Goal: Transaction & Acquisition: Purchase product/service

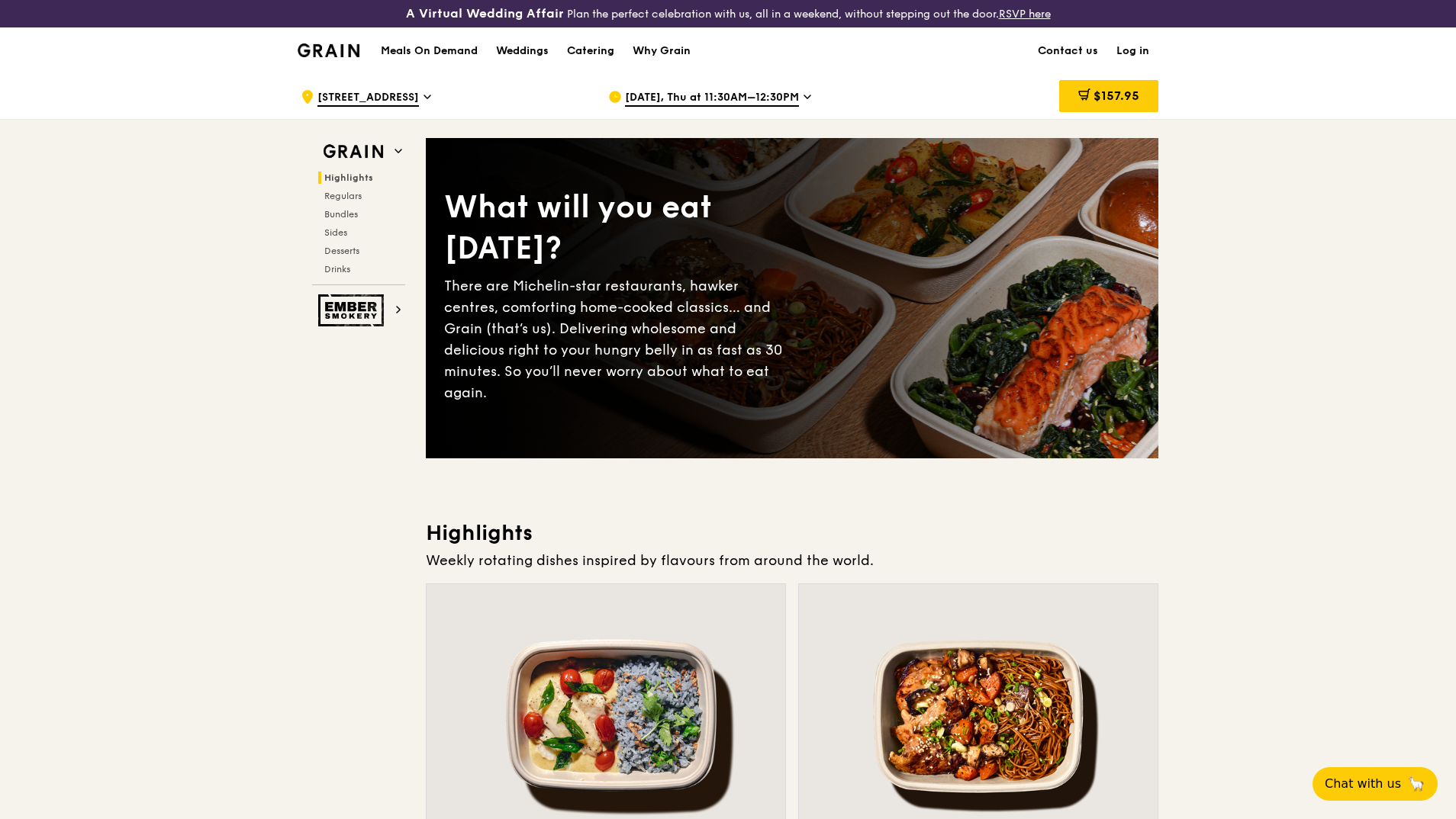
drag, startPoint x: 1117, startPoint y: 92, endPoint x: 1130, endPoint y: 112, distance: 23.9
click at [1115, 92] on span "$157.95" at bounding box center [1116, 95] width 46 height 14
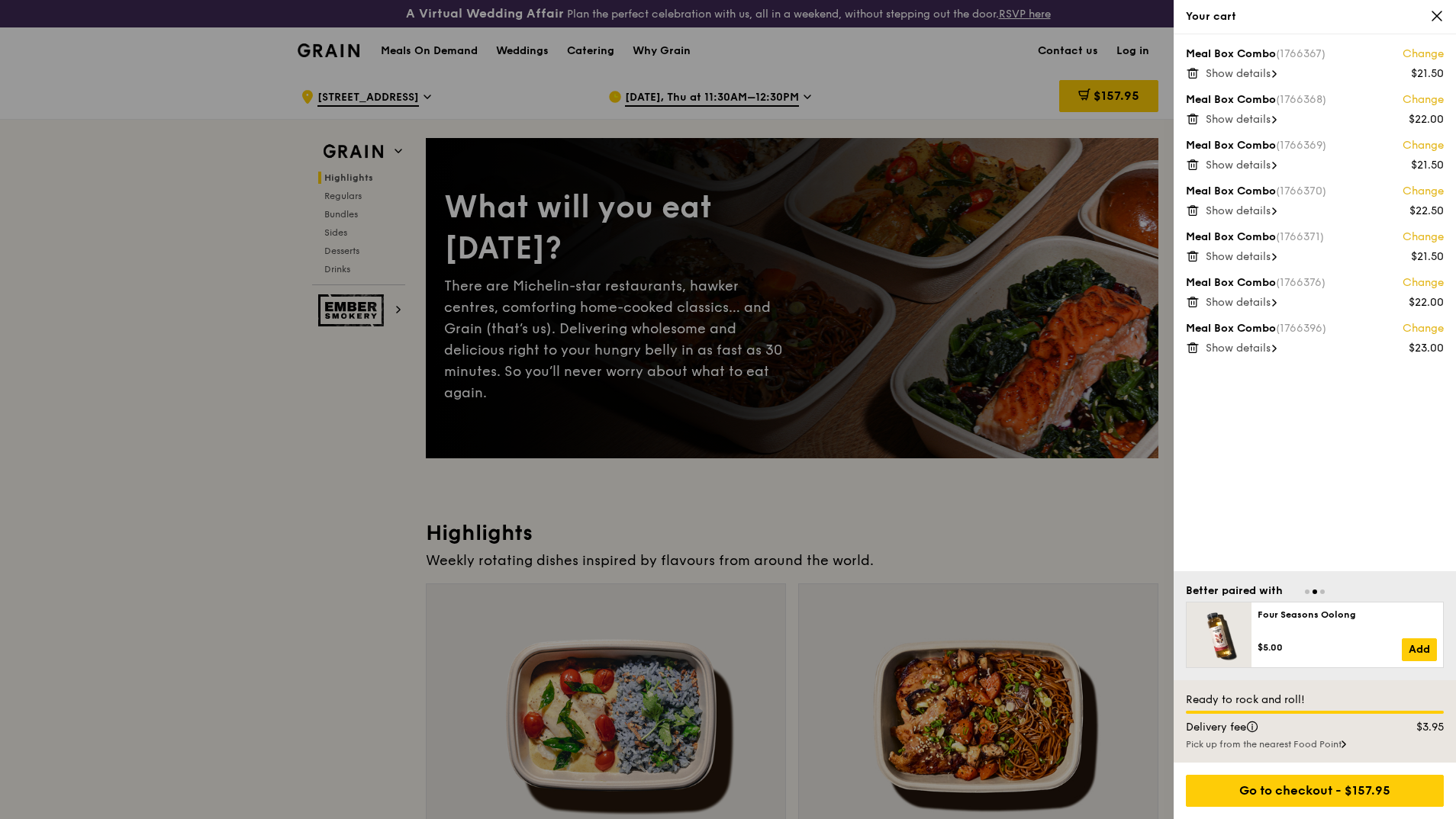
click at [1262, 72] on span "Show details" at bounding box center [1238, 73] width 65 height 13
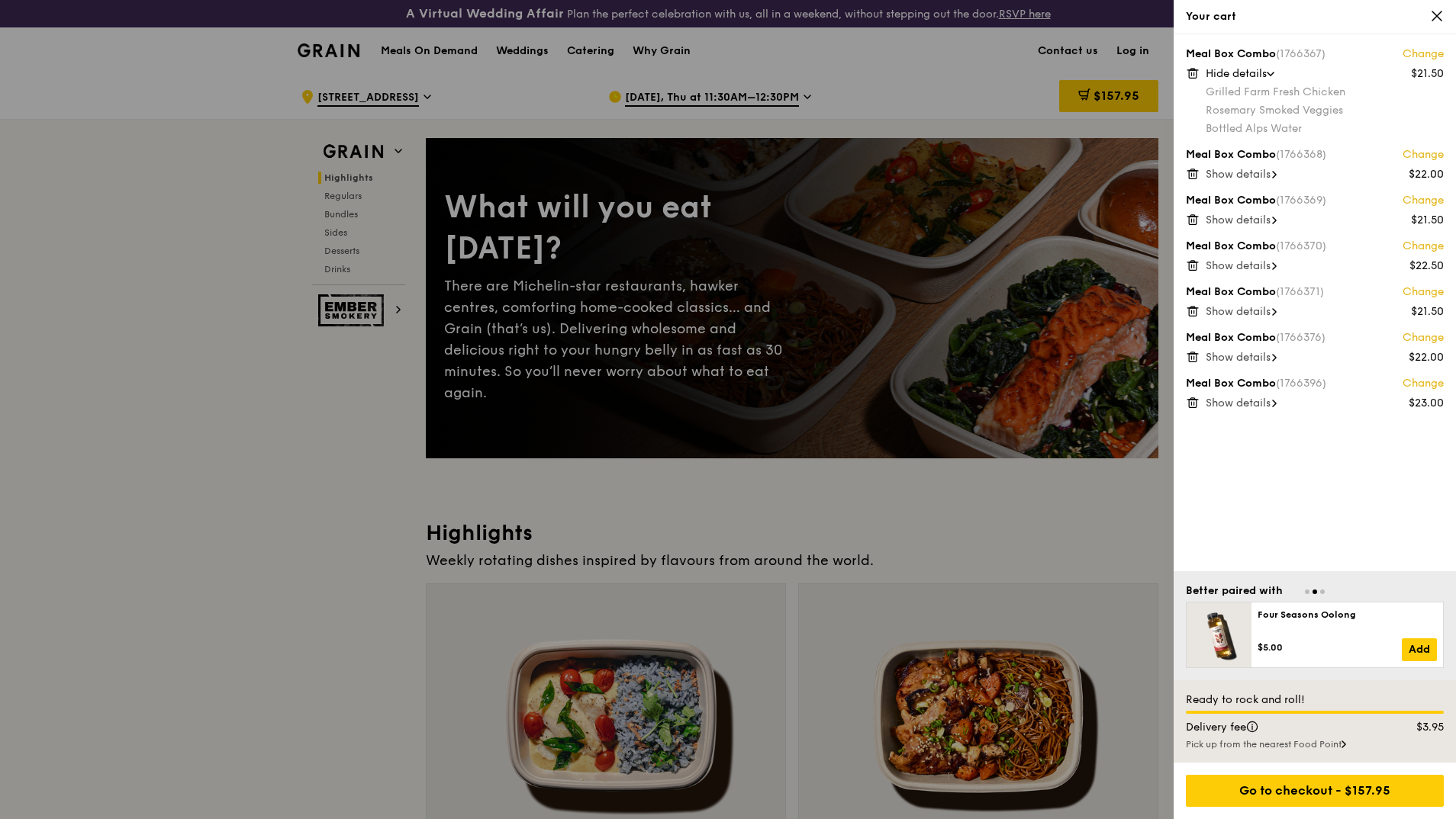
click at [1248, 409] on span "Show details" at bounding box center [1238, 403] width 65 height 13
click at [1245, 402] on span "Hide details" at bounding box center [1236, 403] width 61 height 13
click at [1245, 402] on span "Show details" at bounding box center [1238, 403] width 65 height 13
click at [1256, 382] on div "Meal Box Combo (1766396) Change" at bounding box center [1314, 383] width 258 height 15
click at [1415, 382] on link "Change" at bounding box center [1422, 383] width 41 height 15
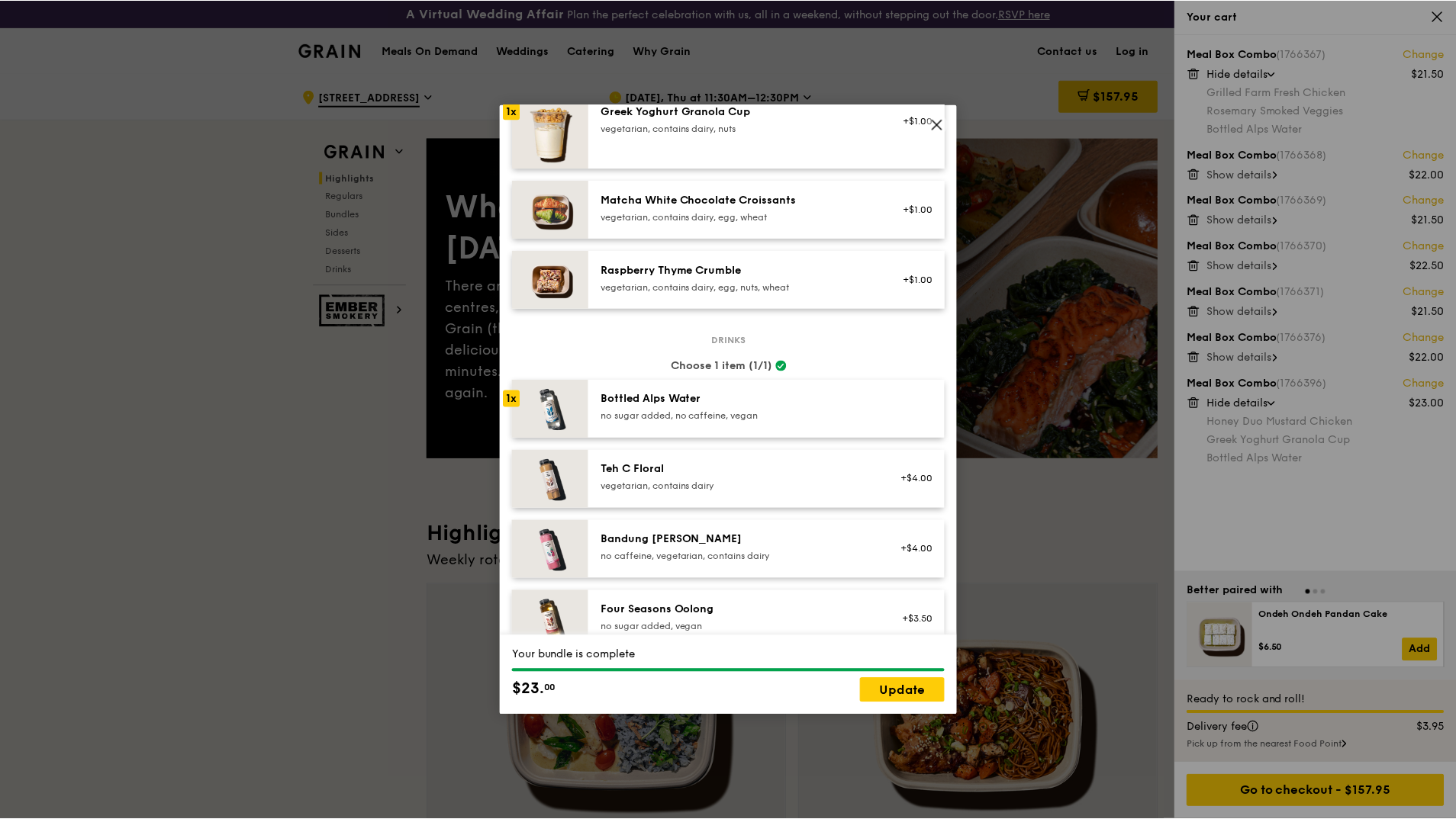
scroll to position [1373, 0]
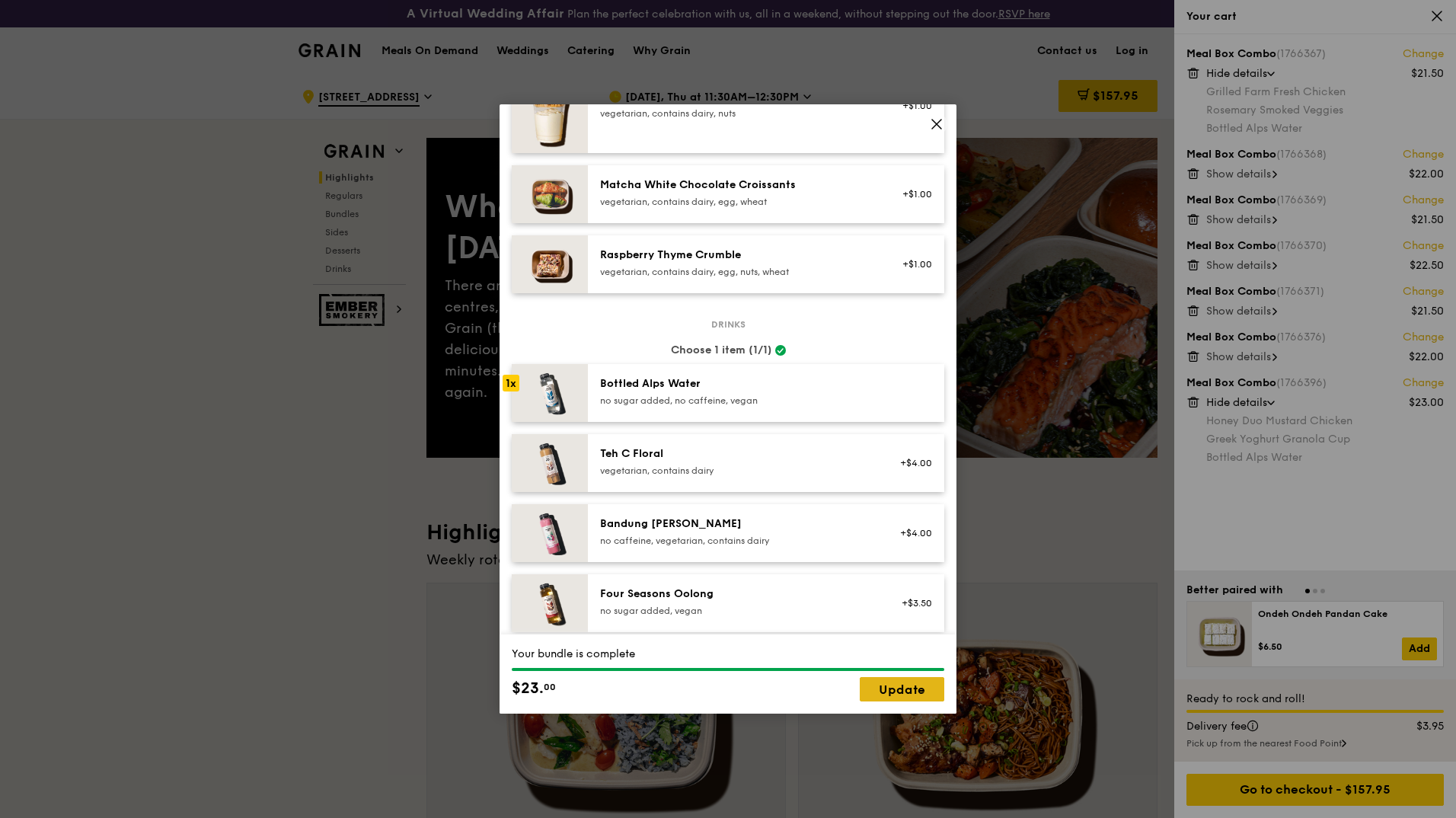
click at [901, 693] on link "Update" at bounding box center [902, 688] width 84 height 24
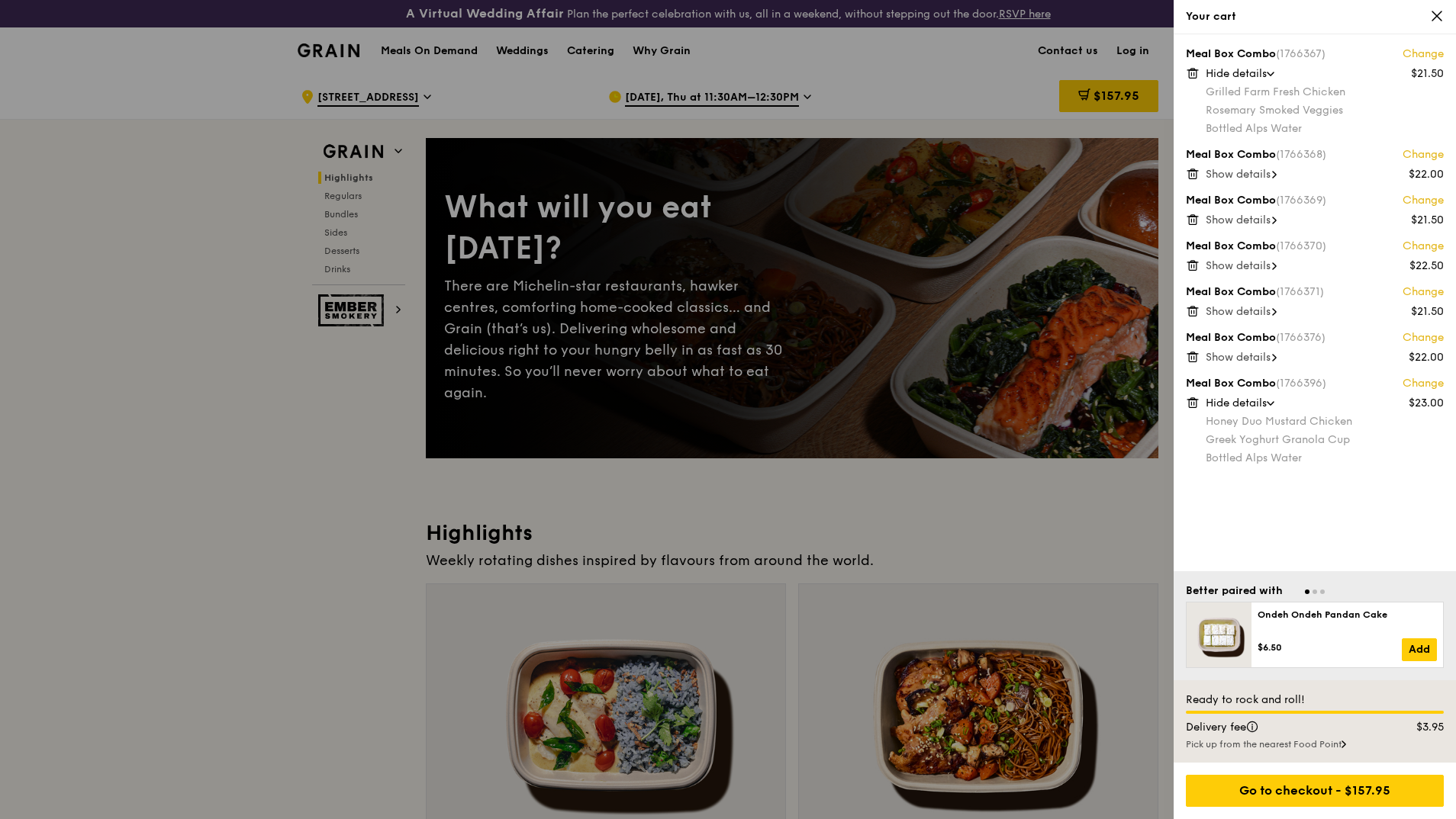
click at [1271, 174] on span "Show details" at bounding box center [1238, 174] width 65 height 13
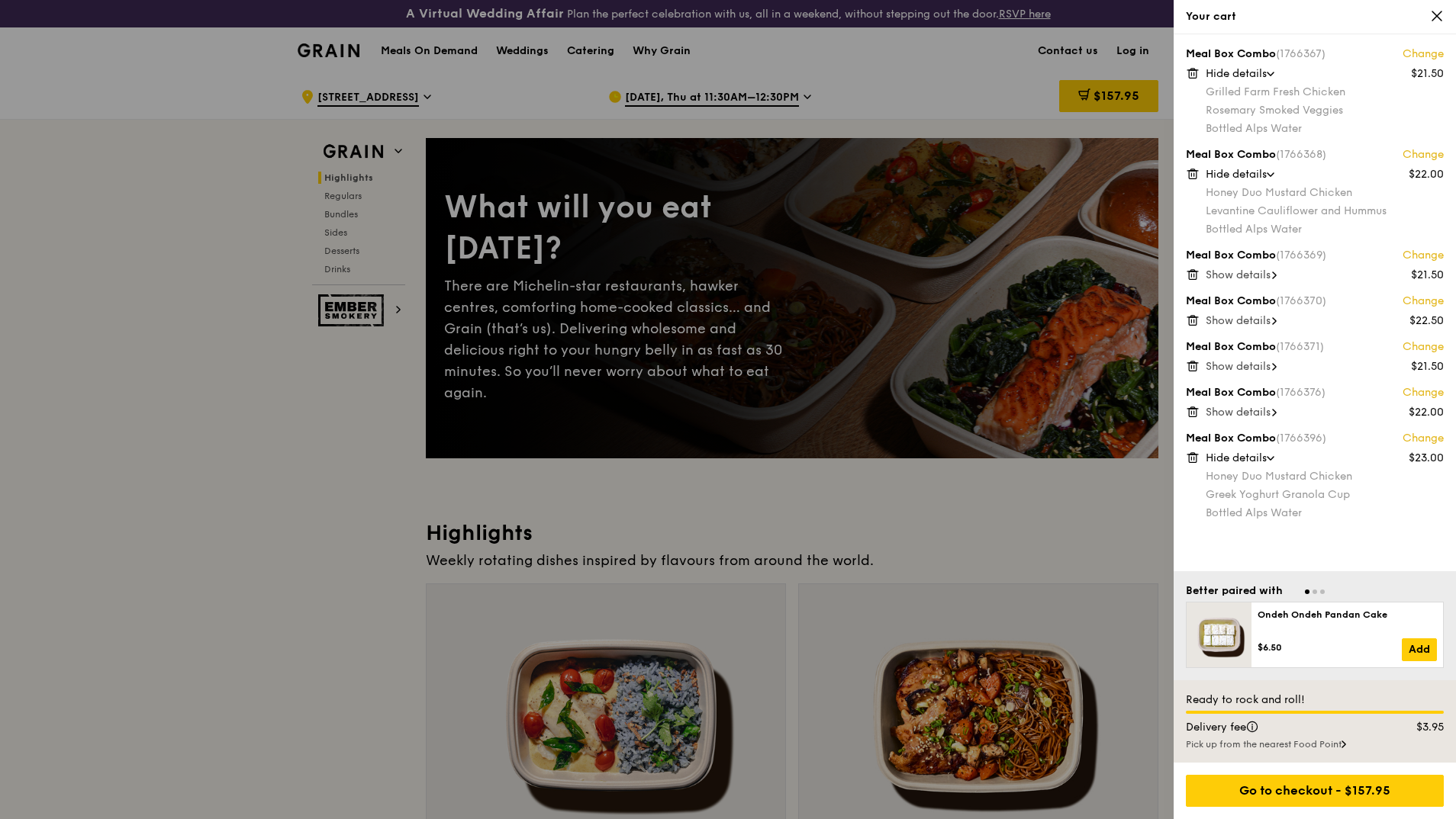
click at [1269, 270] on span "Show details" at bounding box center [1238, 275] width 65 height 13
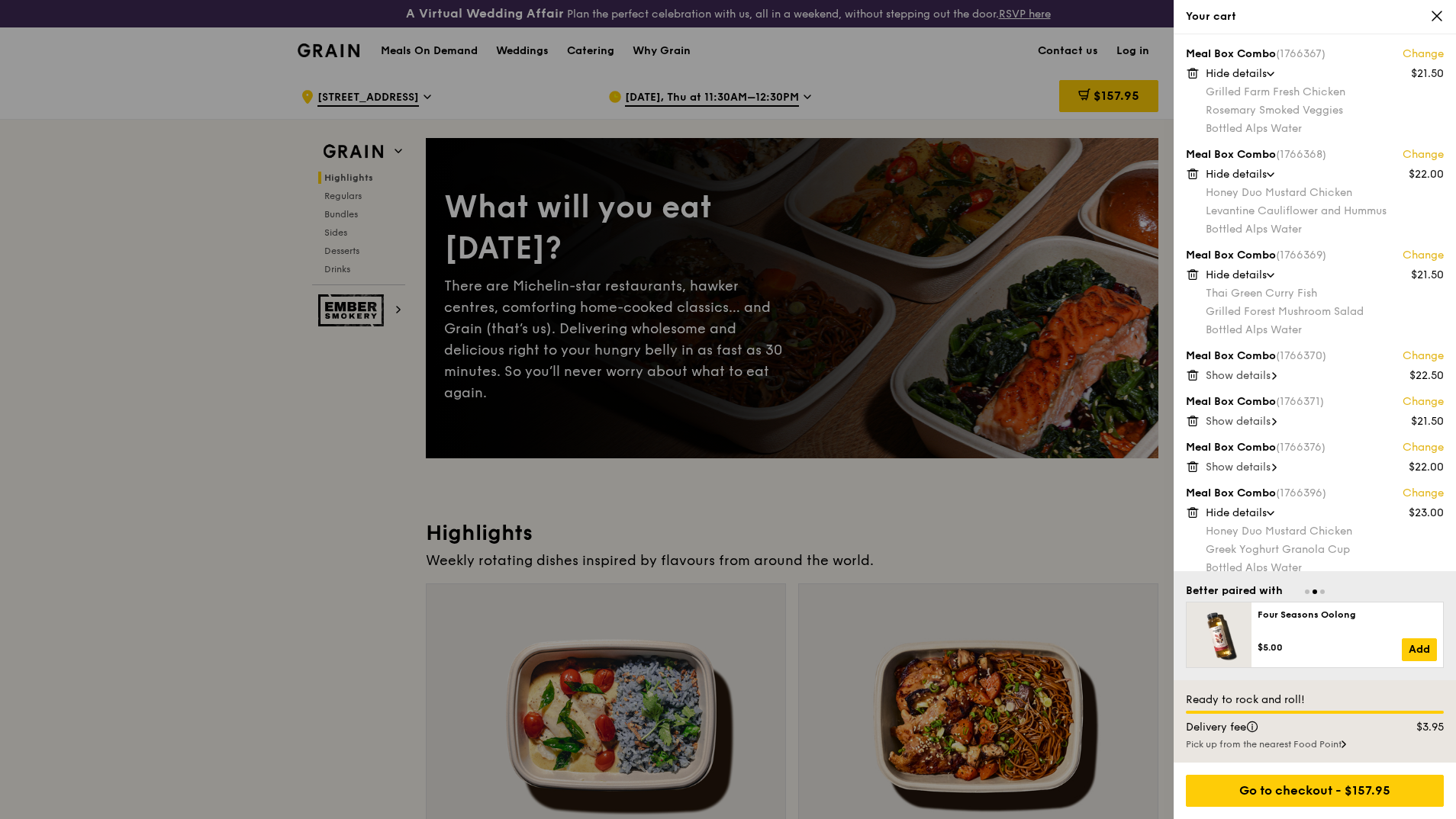
click at [1276, 377] on icon at bounding box center [1274, 376] width 4 height 8
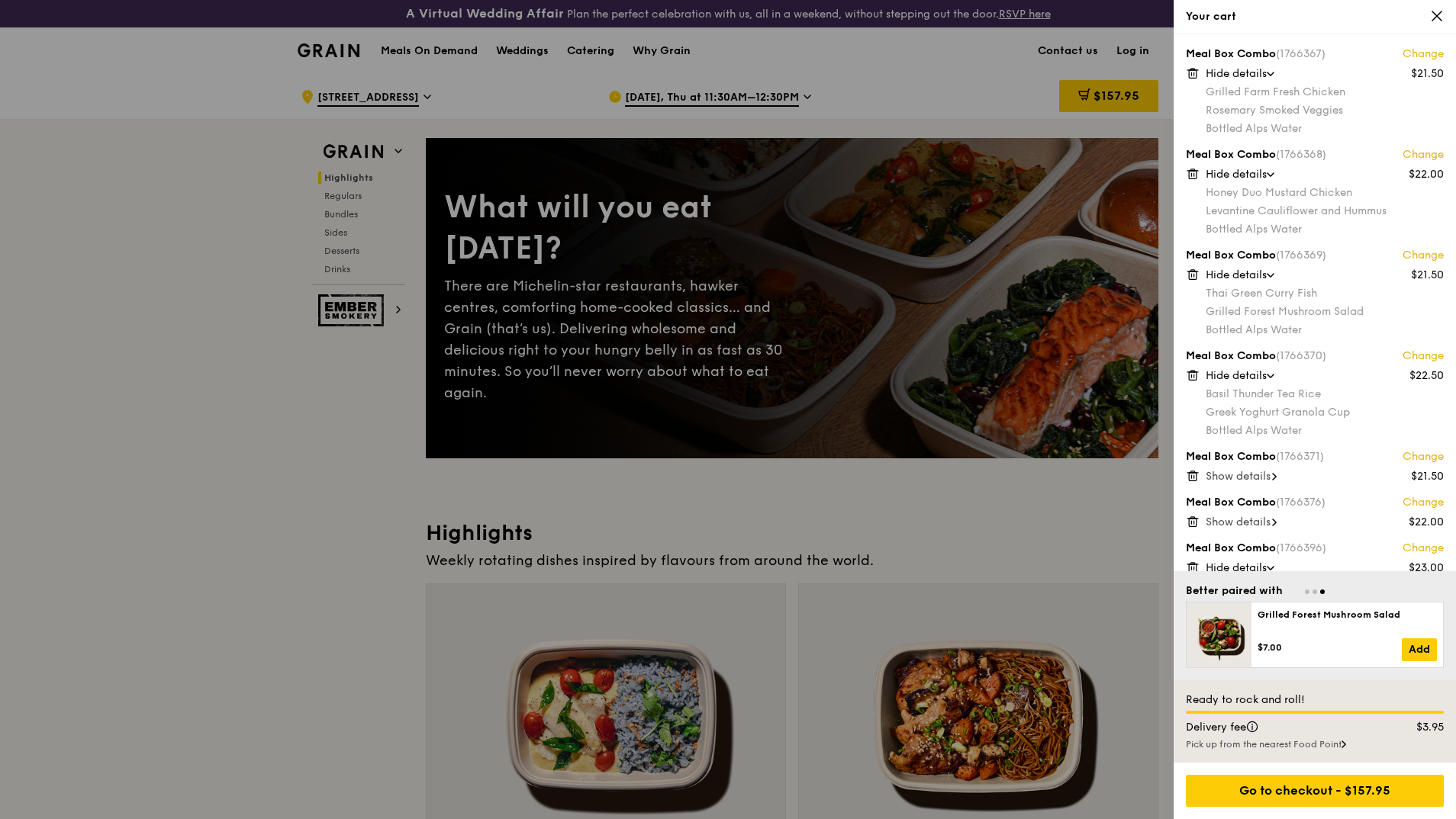
scroll to position [70, 0]
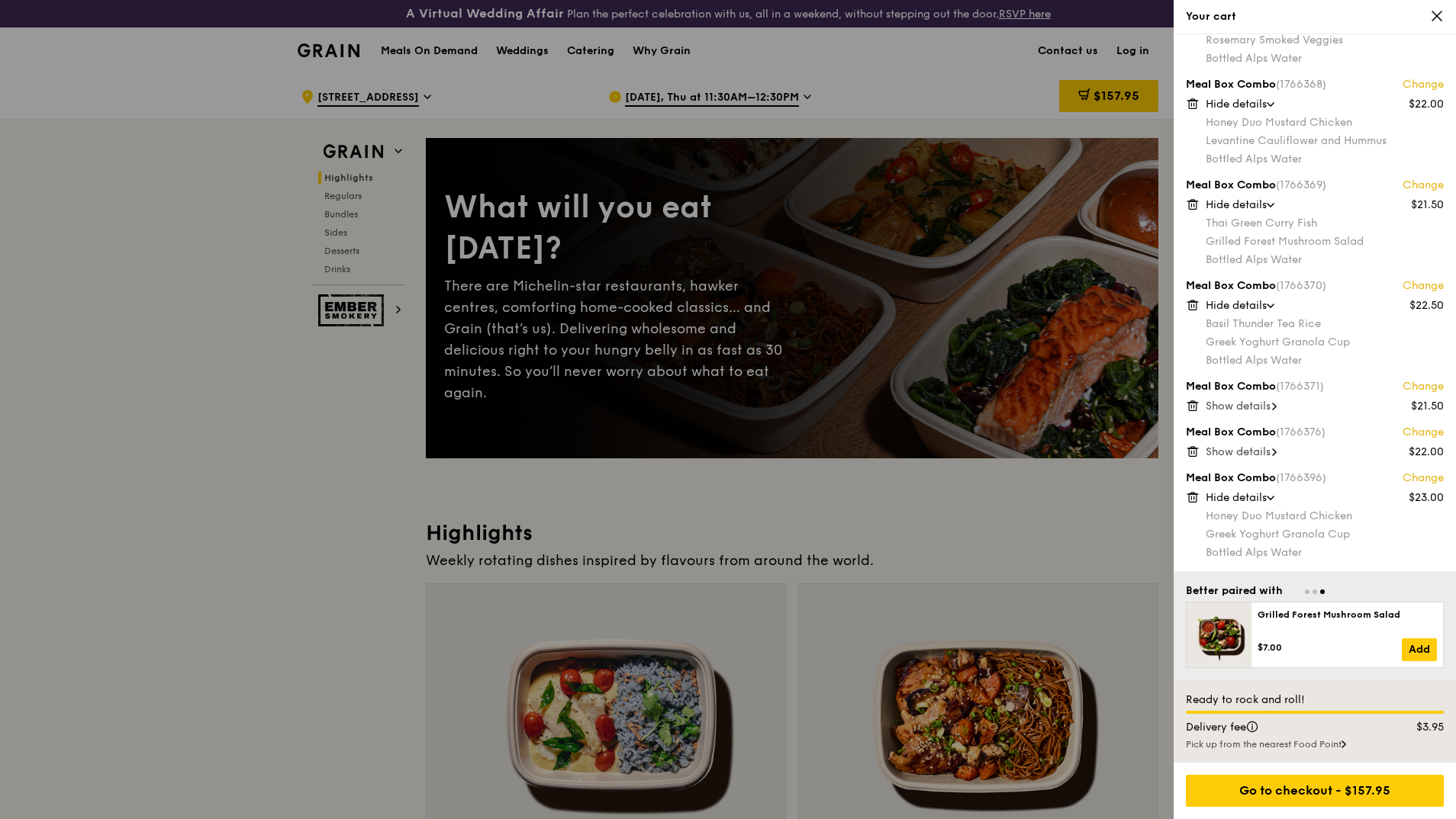
click at [1245, 403] on span "Show details" at bounding box center [1238, 405] width 65 height 13
click at [1240, 506] on span "Show details" at bounding box center [1238, 506] width 65 height 13
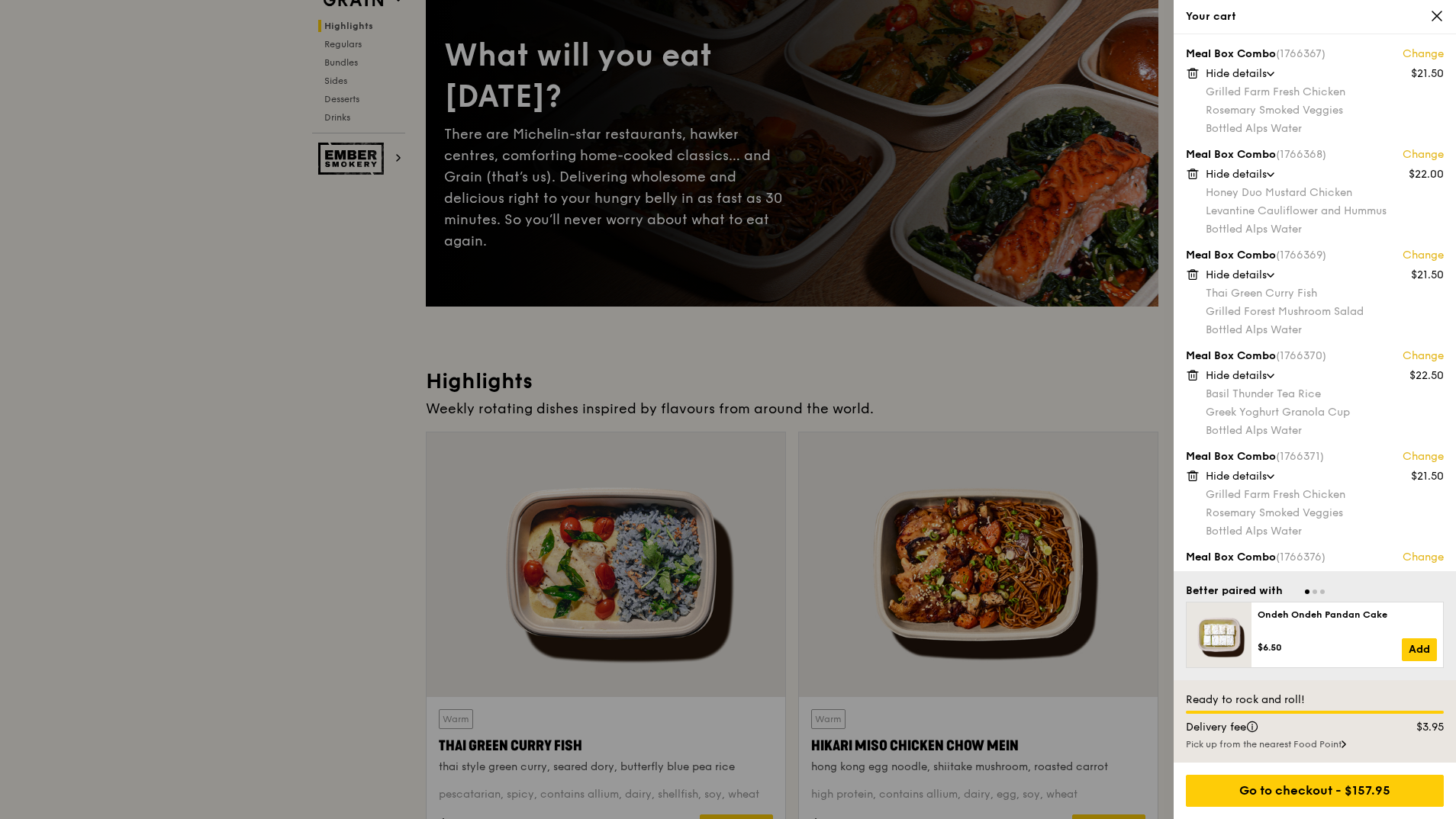
scroll to position [0, 0]
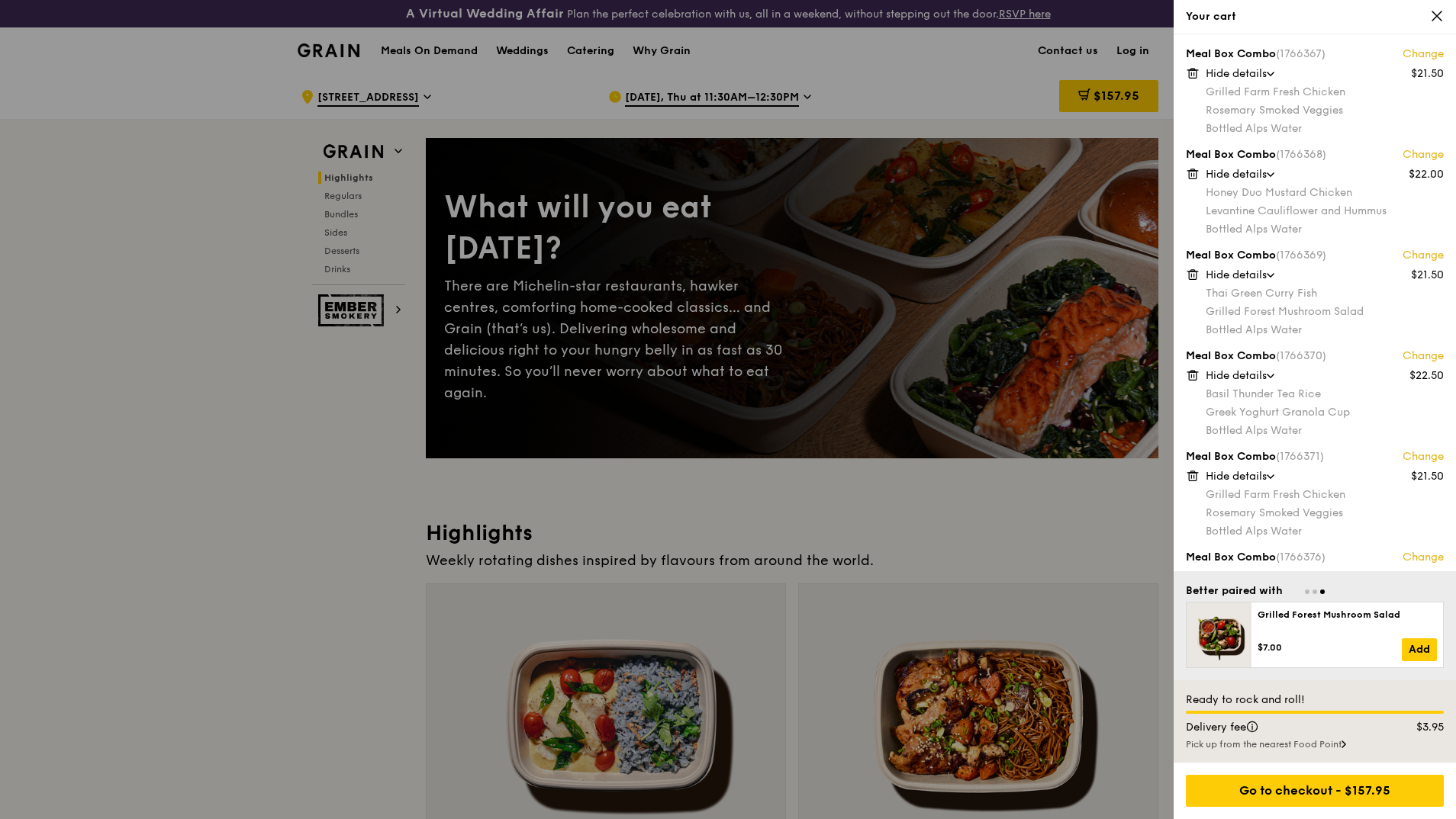
click at [929, 98] on div at bounding box center [728, 410] width 1456 height 819
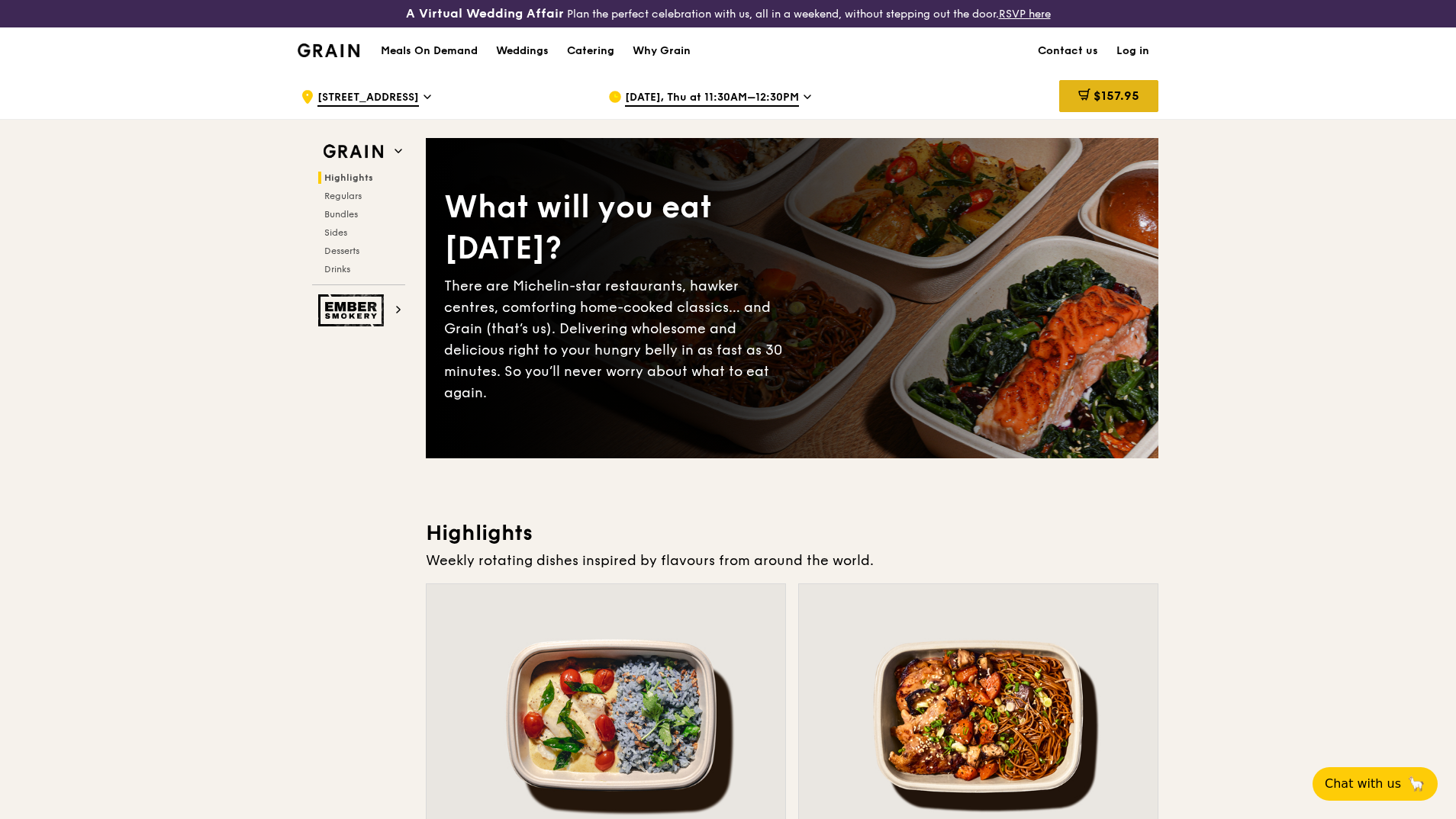
click at [1108, 97] on span "$157.95" at bounding box center [1116, 95] width 46 height 14
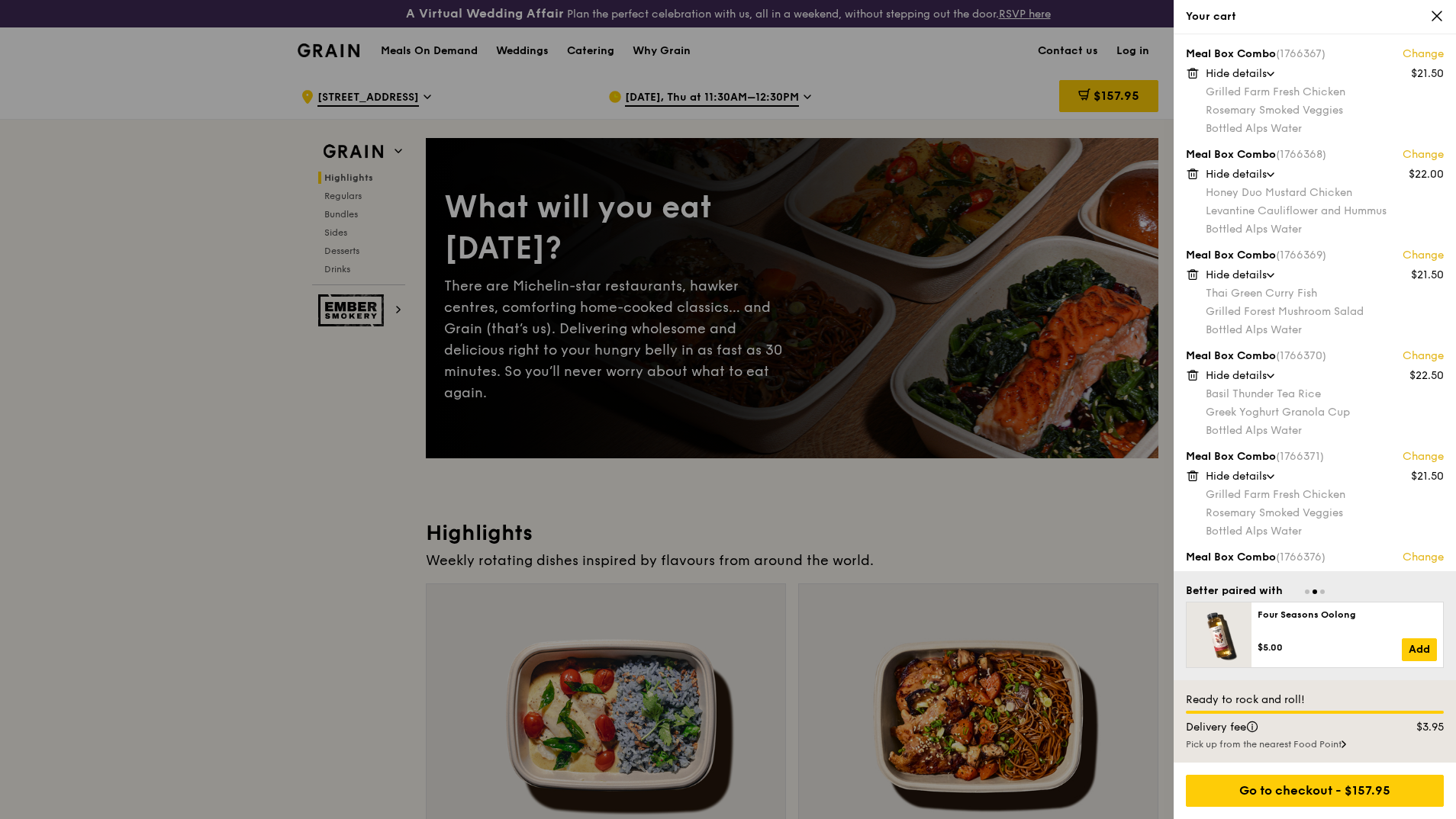
click at [800, 98] on div at bounding box center [728, 410] width 1456 height 819
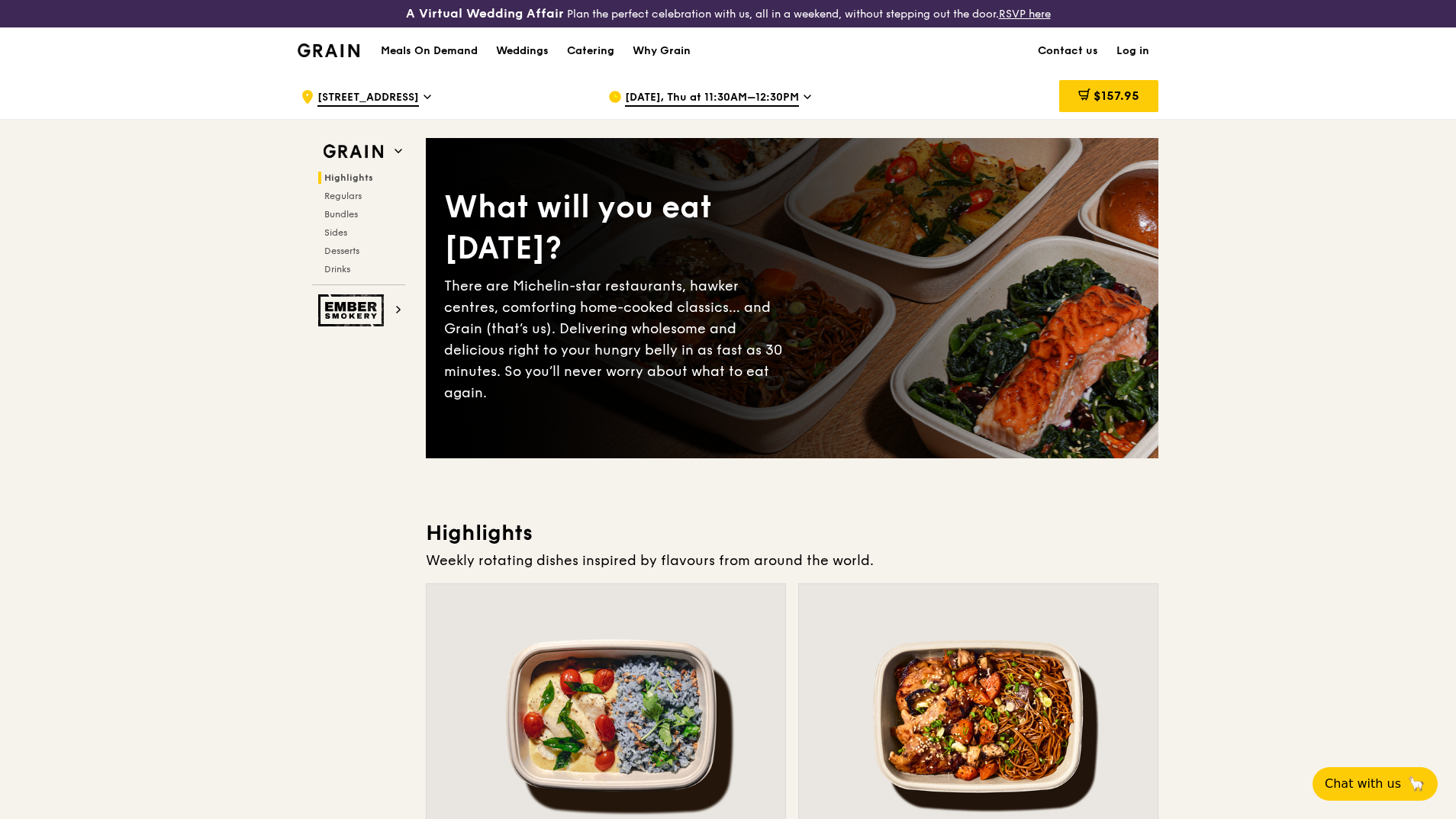
click at [753, 92] on span "Oct 9, Thu at 11:30AM–12:30PM" at bounding box center [712, 99] width 174 height 17
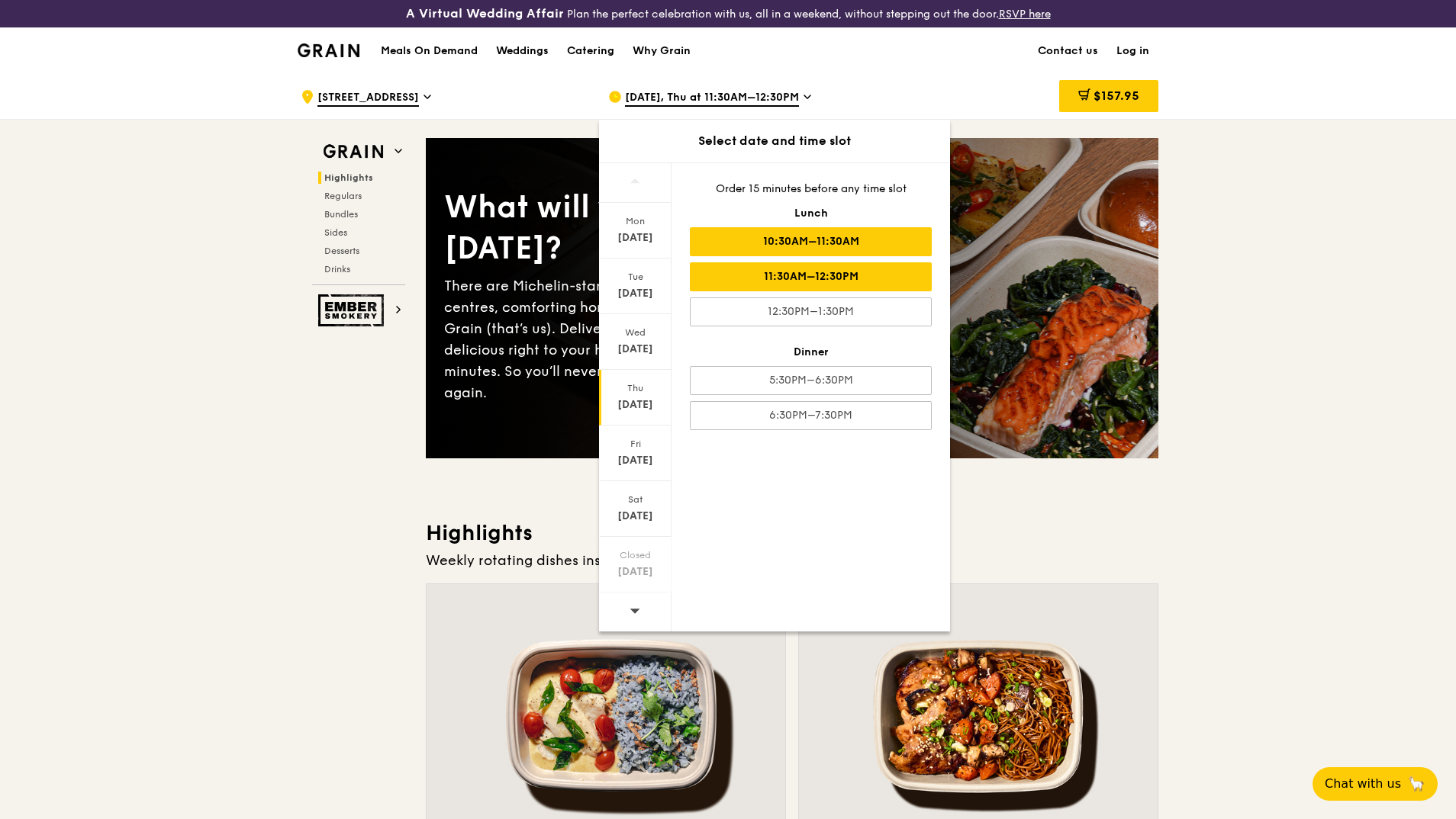
click at [854, 244] on div "10:30AM–11:30AM" at bounding box center [810, 242] width 242 height 29
click at [1117, 97] on span "$157.95" at bounding box center [1116, 95] width 46 height 14
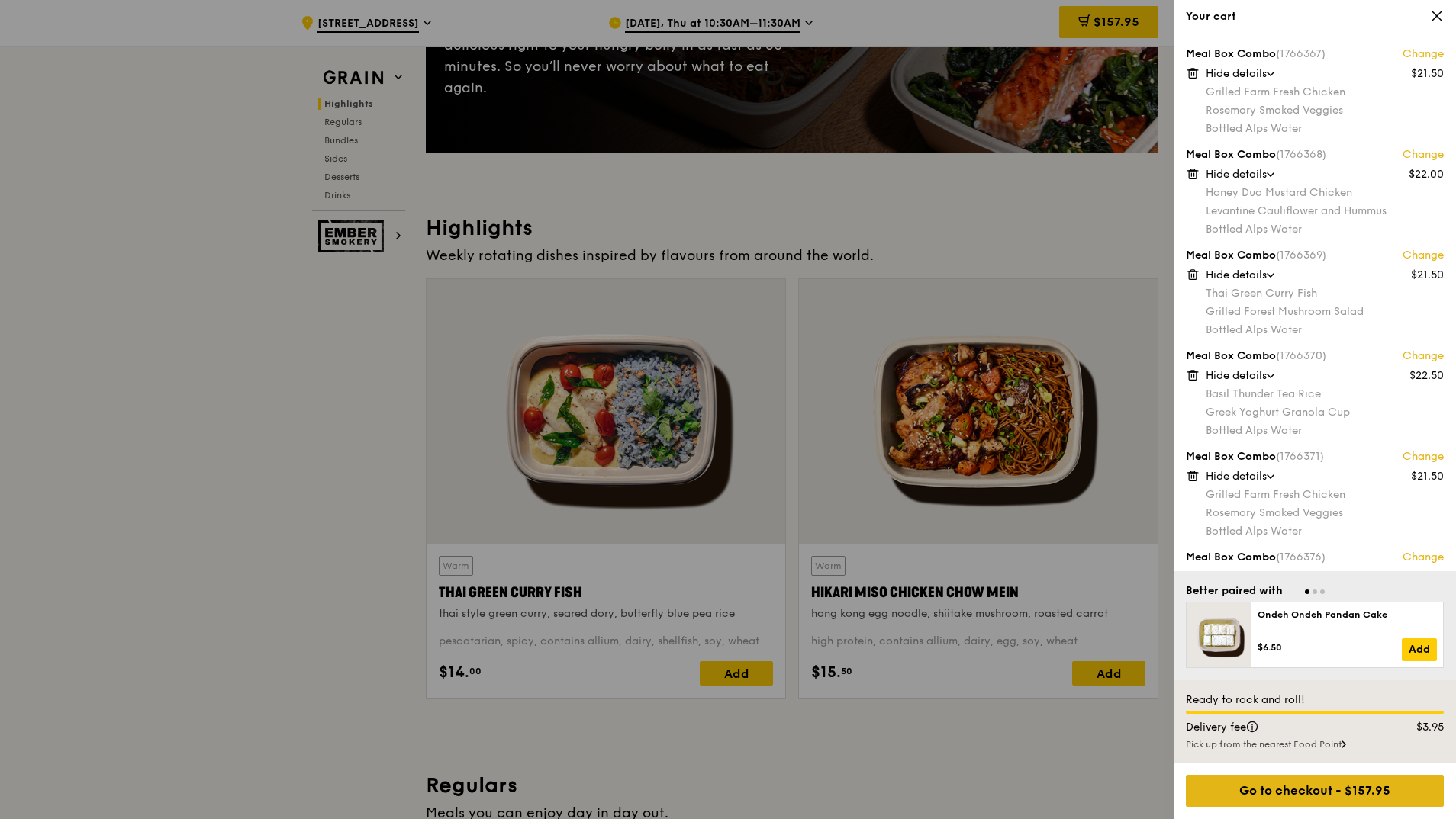
scroll to position [305, 0]
click at [1331, 794] on div "Go to checkout - $157.95" at bounding box center [1314, 790] width 258 height 32
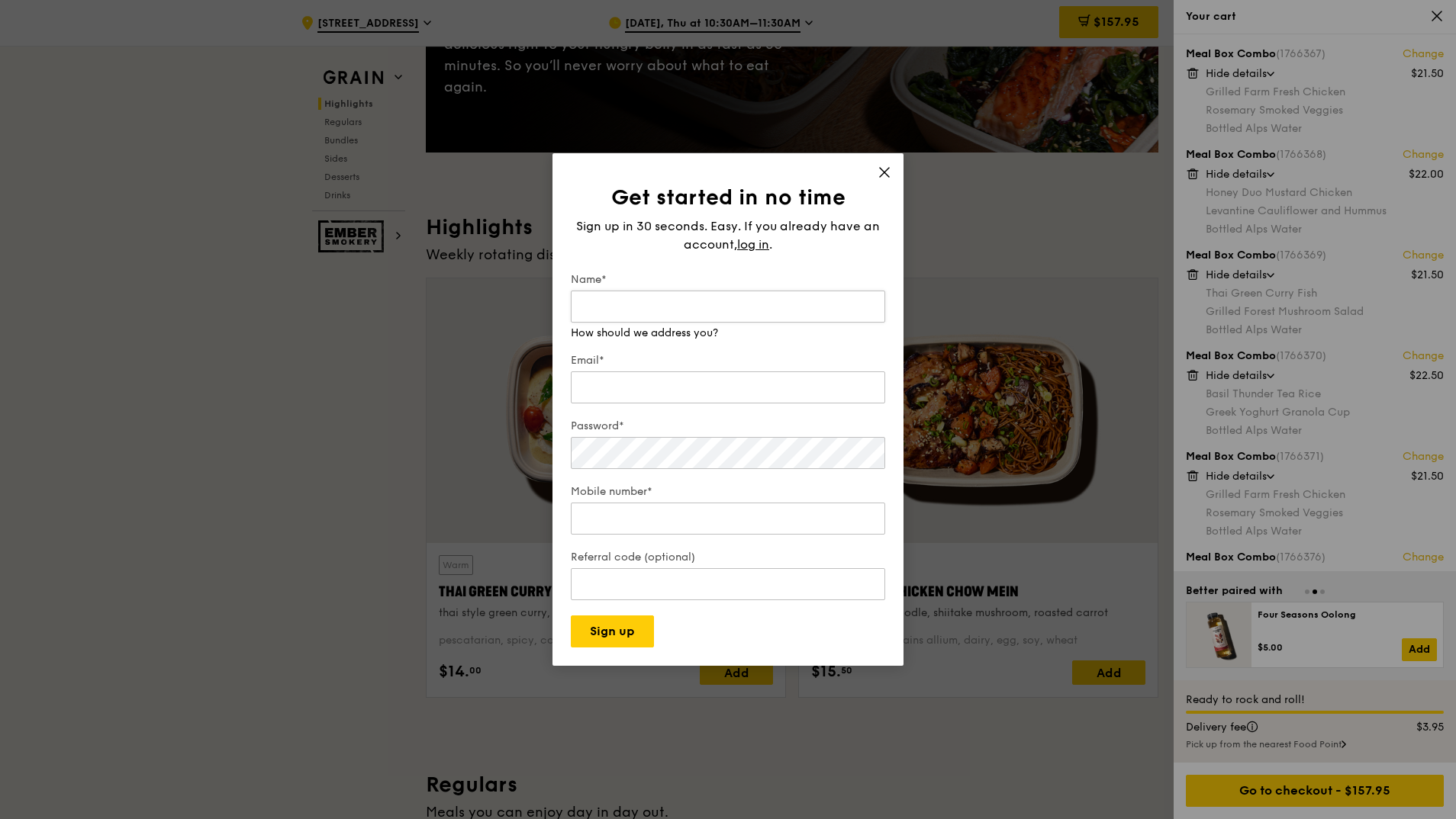
click at [602, 293] on input "Name*" at bounding box center [728, 307] width 314 height 32
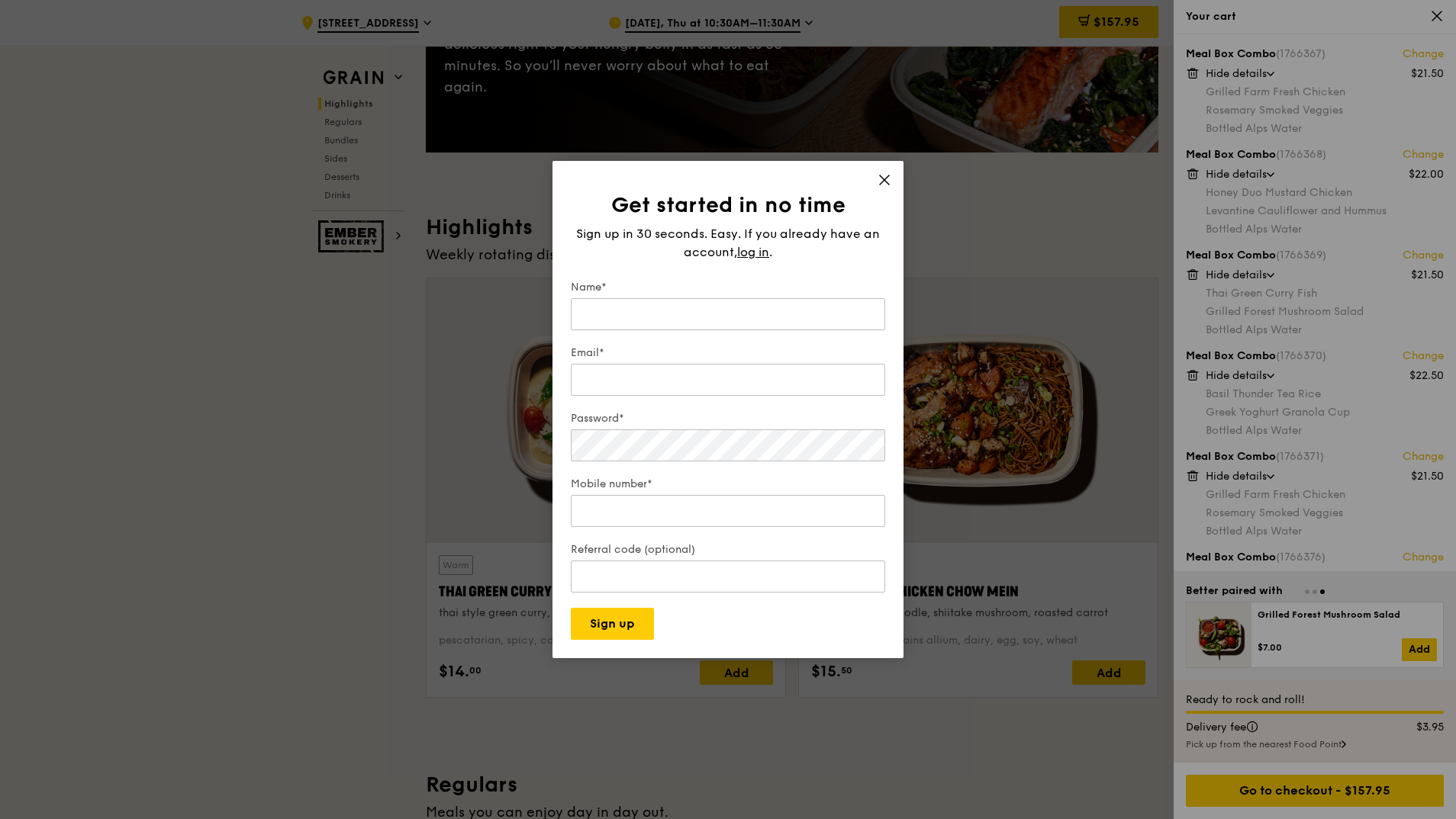
click at [884, 168] on div "Get started in no time Sign up in 30 seconds. Easy. If you already have an acco…" at bounding box center [728, 410] width 351 height 497
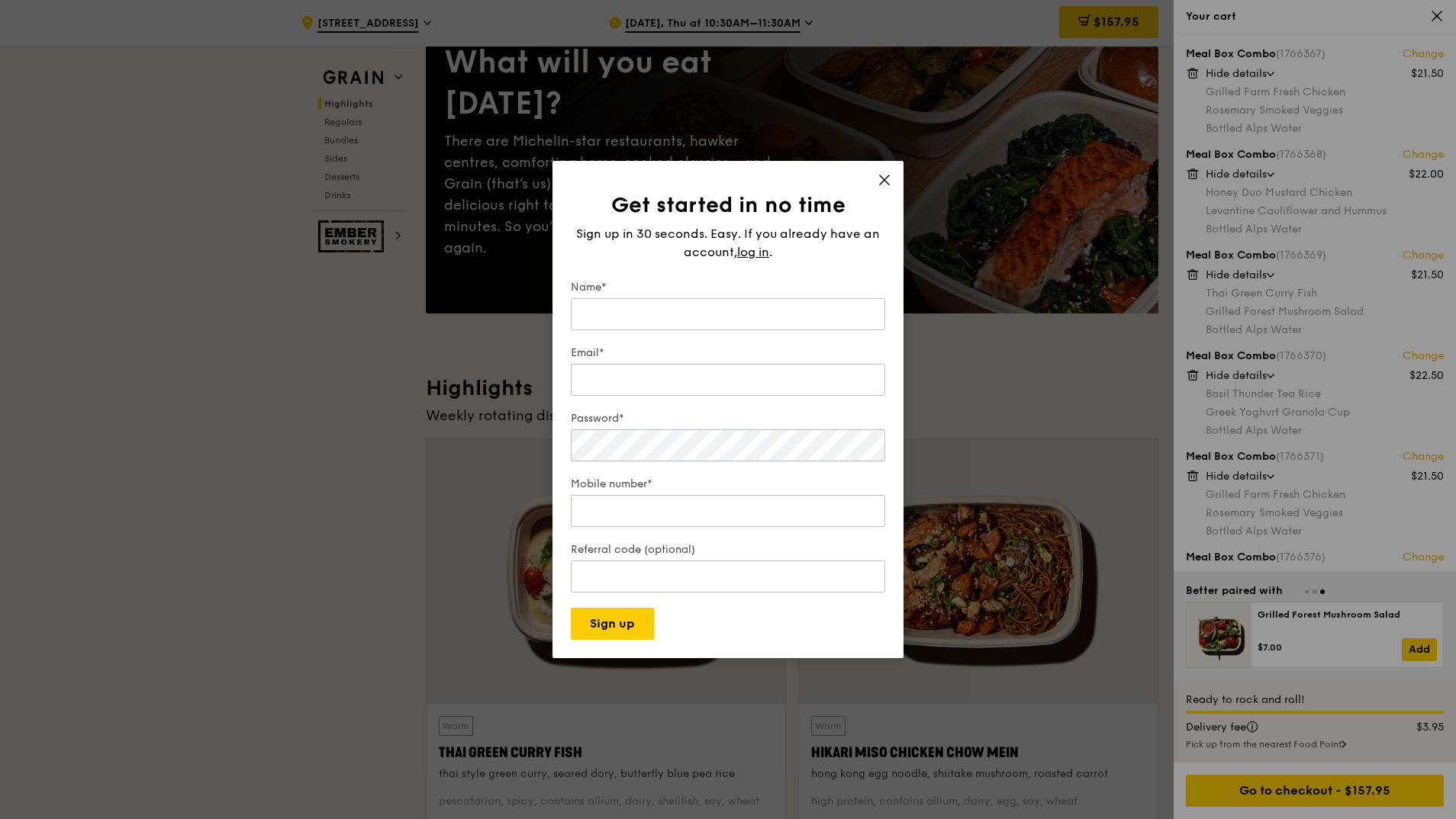
scroll to position [0, 0]
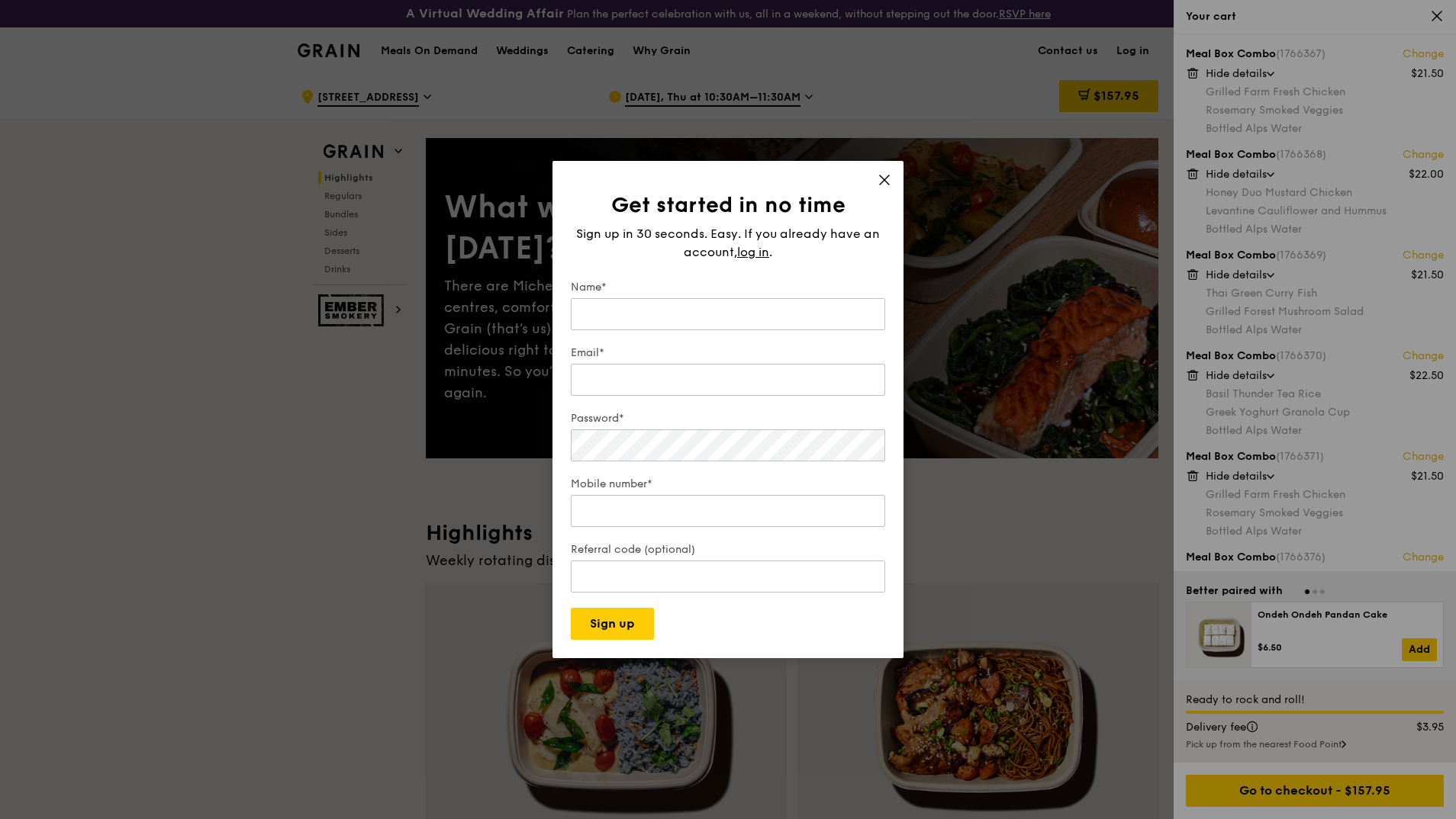
click at [888, 174] on icon at bounding box center [884, 179] width 13 height 13
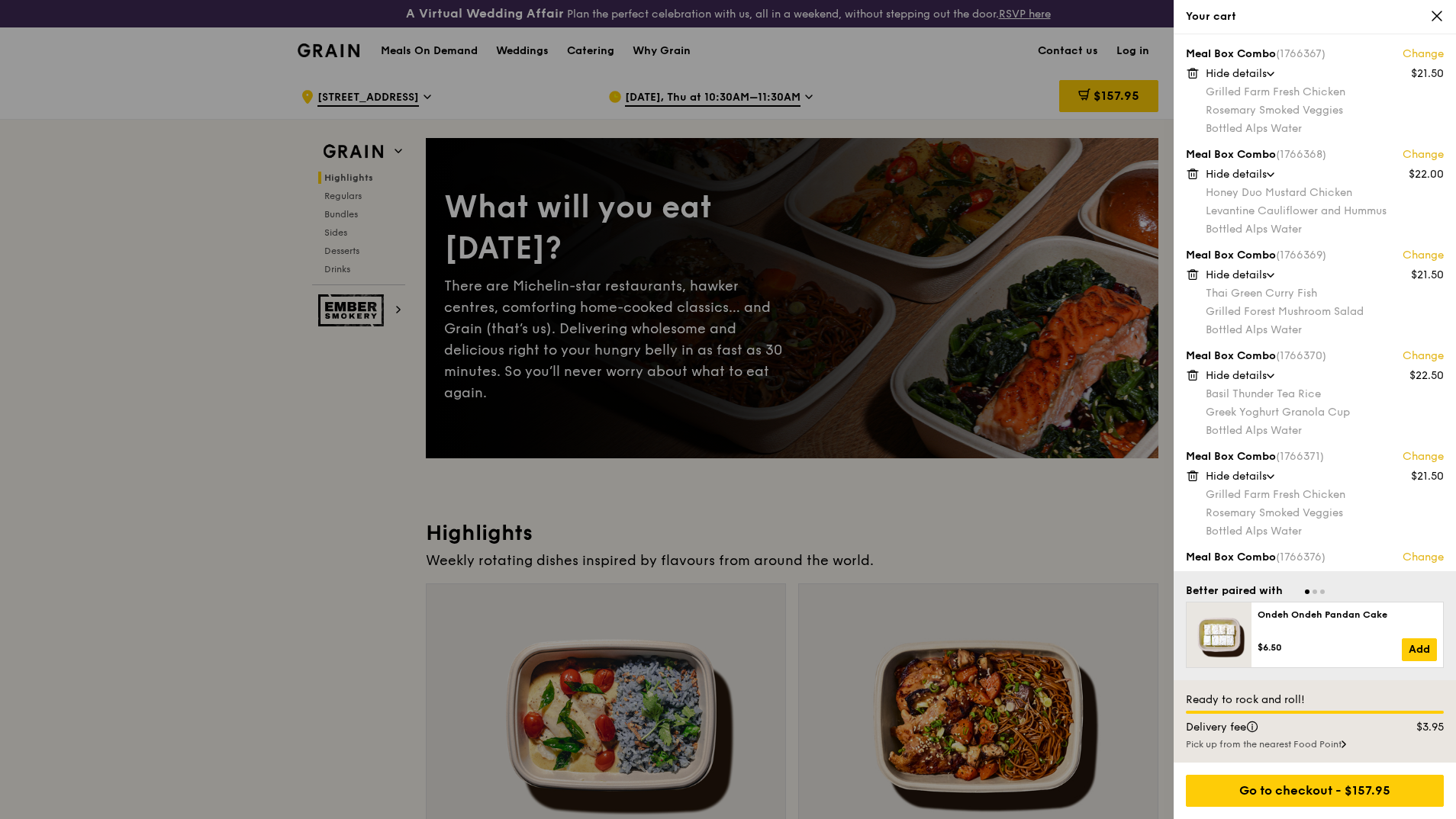
click at [1131, 51] on div at bounding box center [728, 410] width 1456 height 819
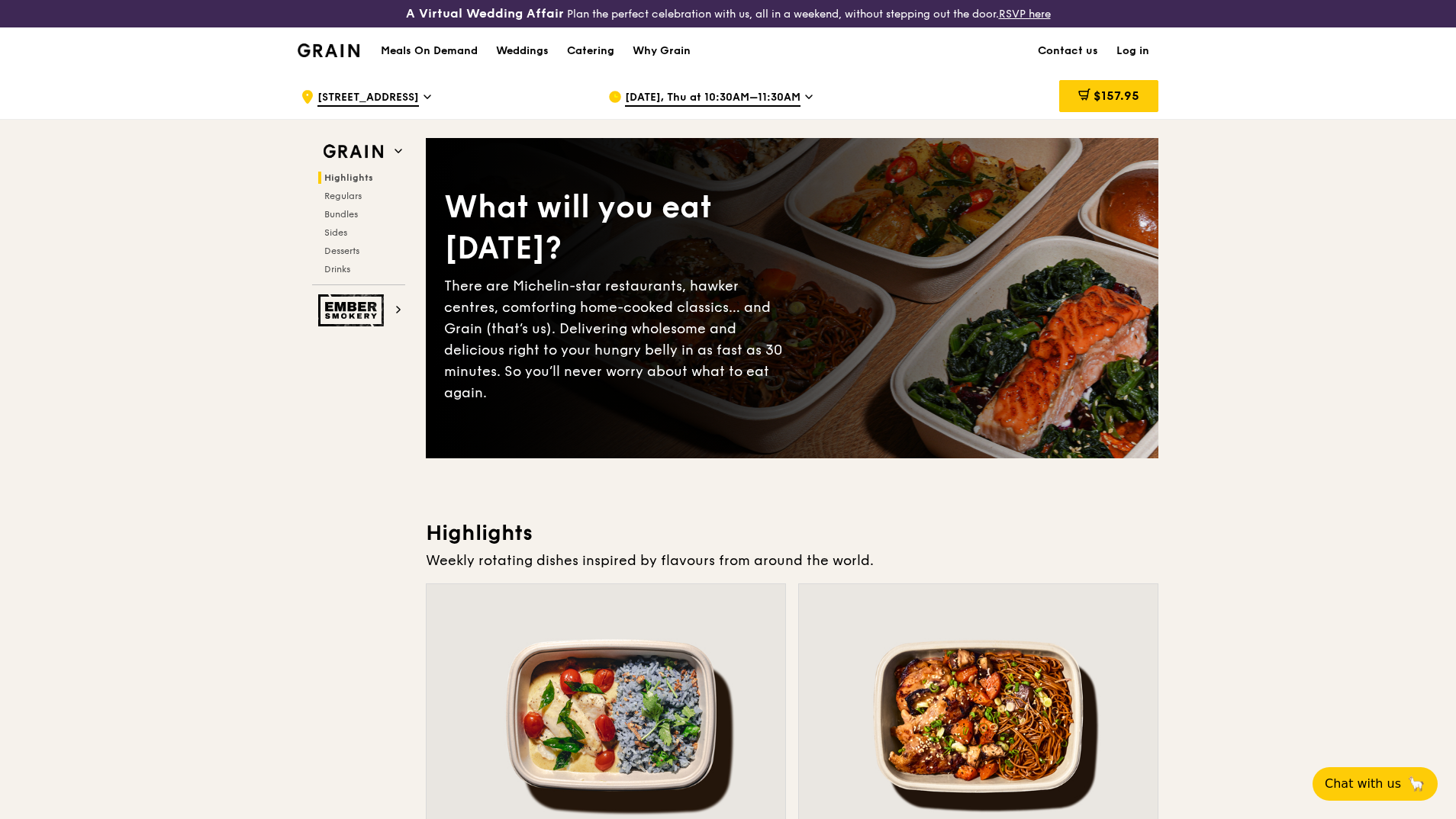
click at [1131, 51] on link "Log in" at bounding box center [1132, 51] width 51 height 46
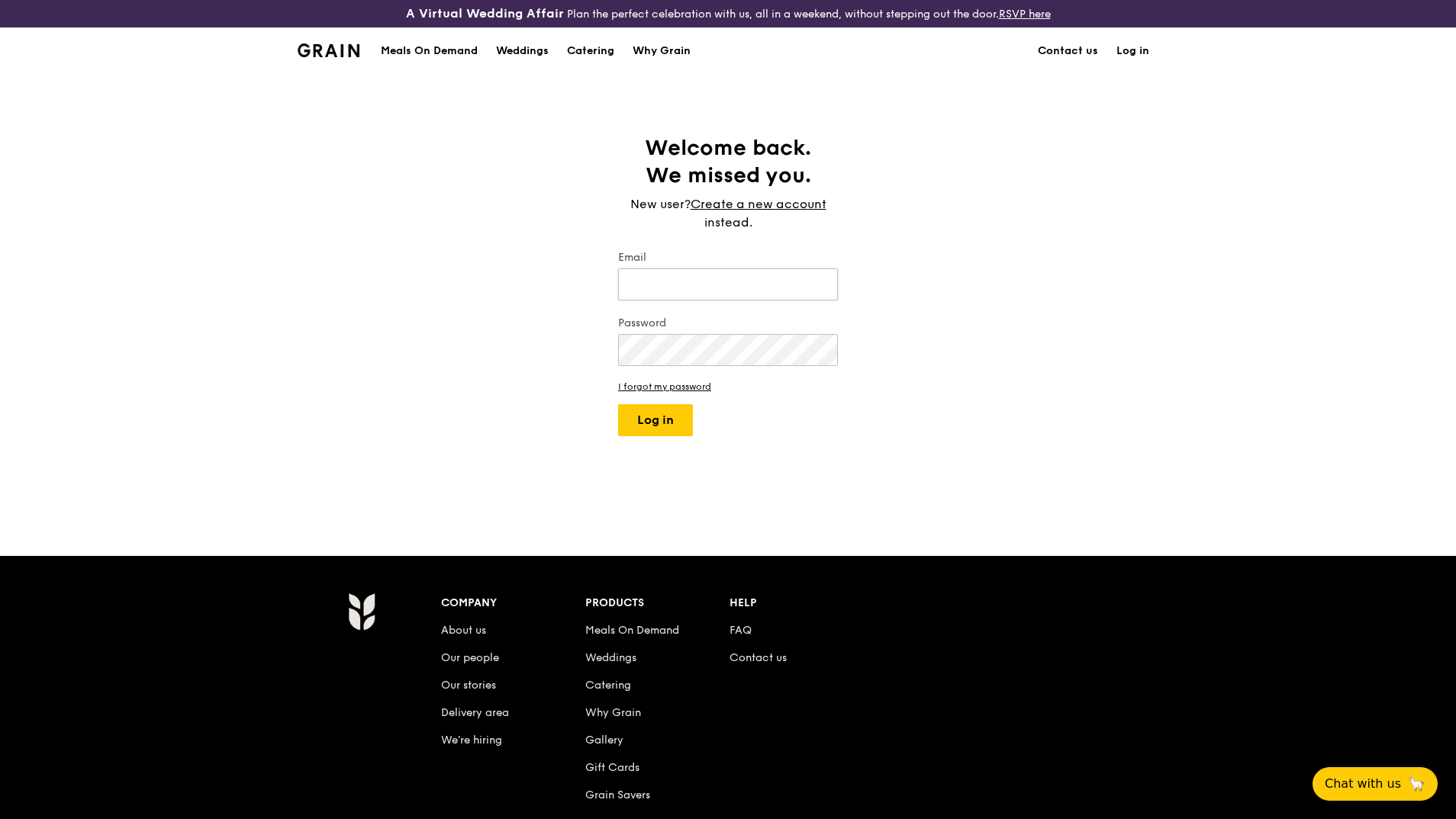
click at [651, 292] on input "Email" at bounding box center [728, 285] width 220 height 32
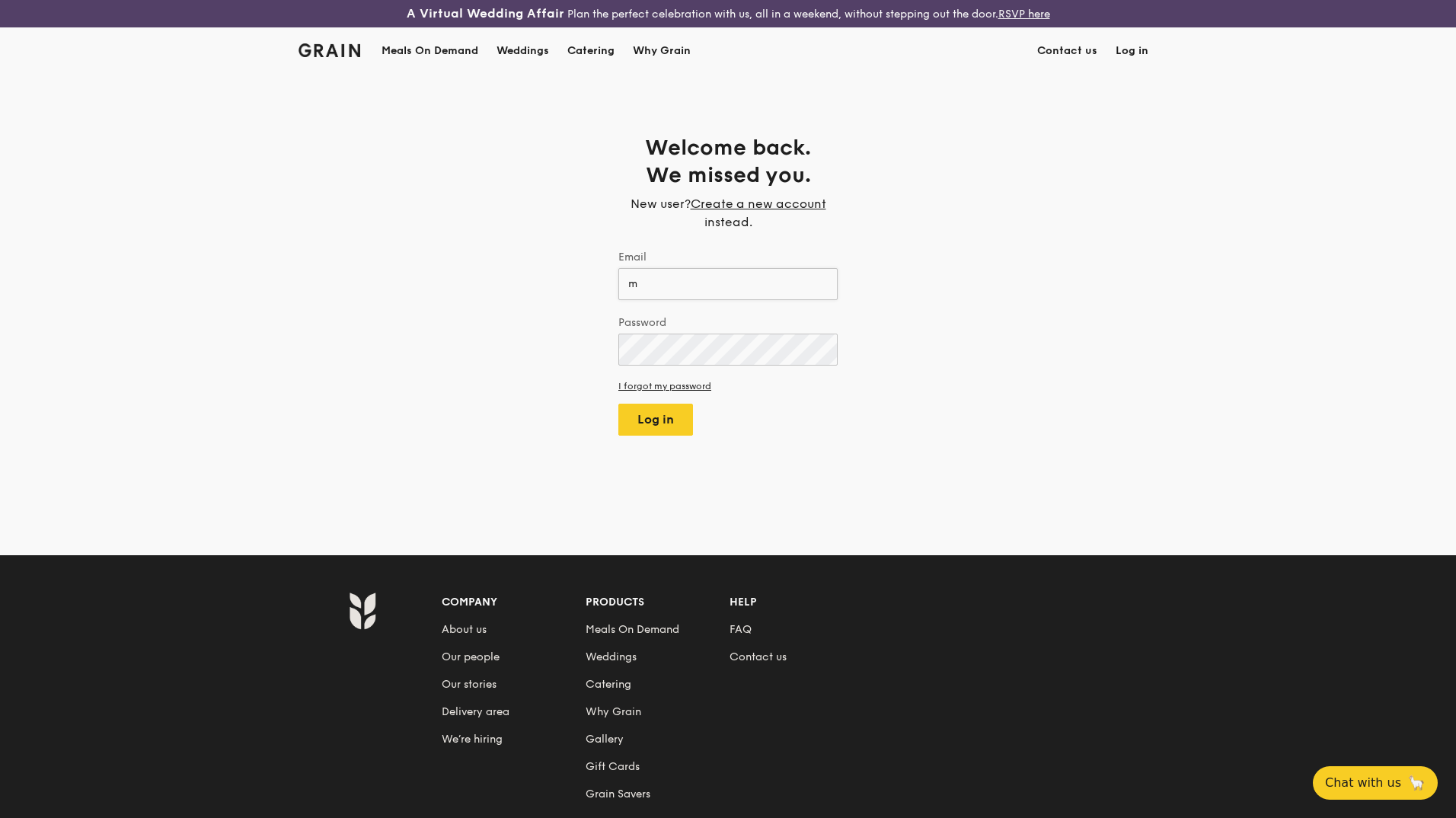
type input "m"
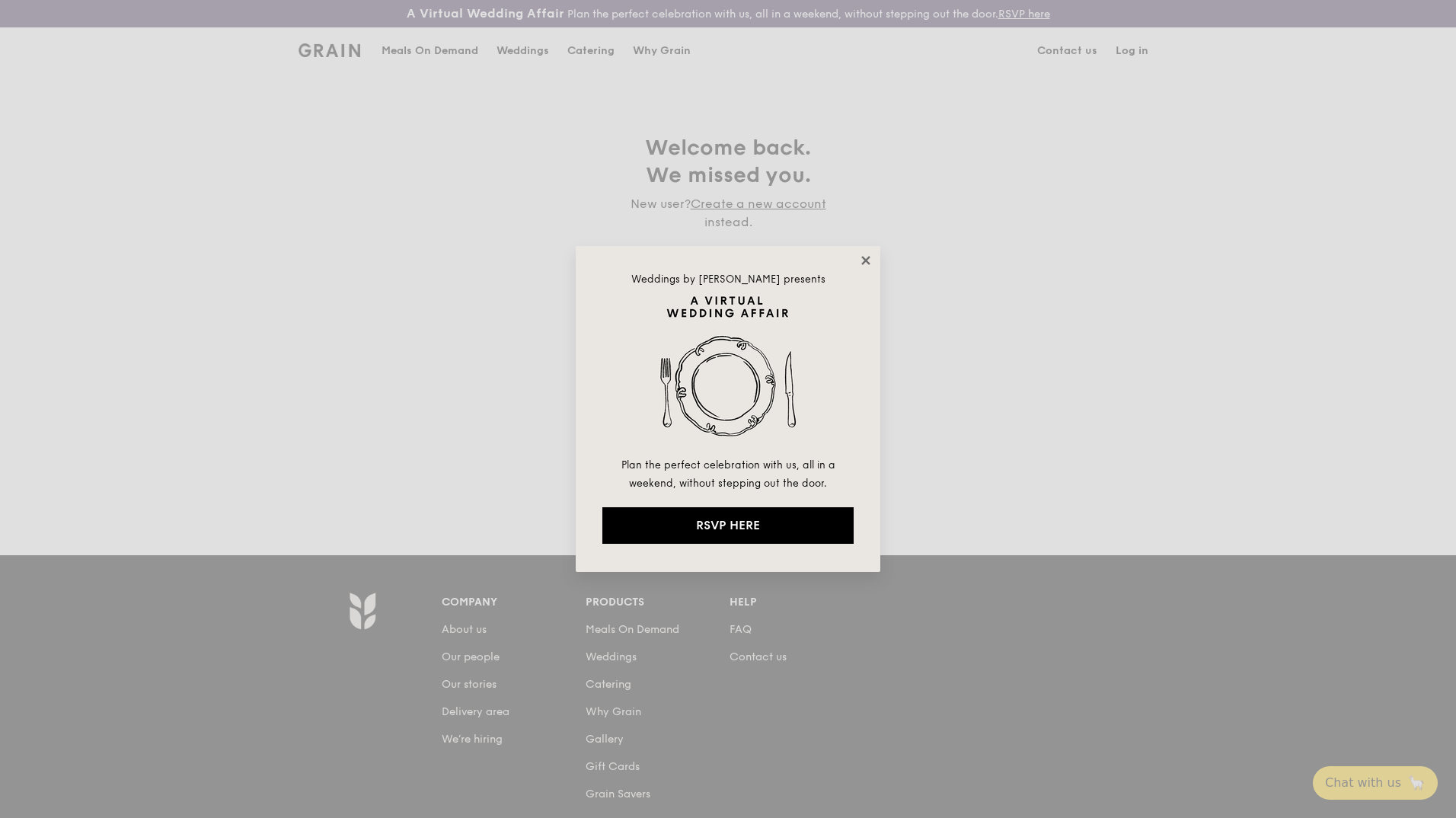
click at [864, 267] on icon at bounding box center [866, 260] width 13 height 13
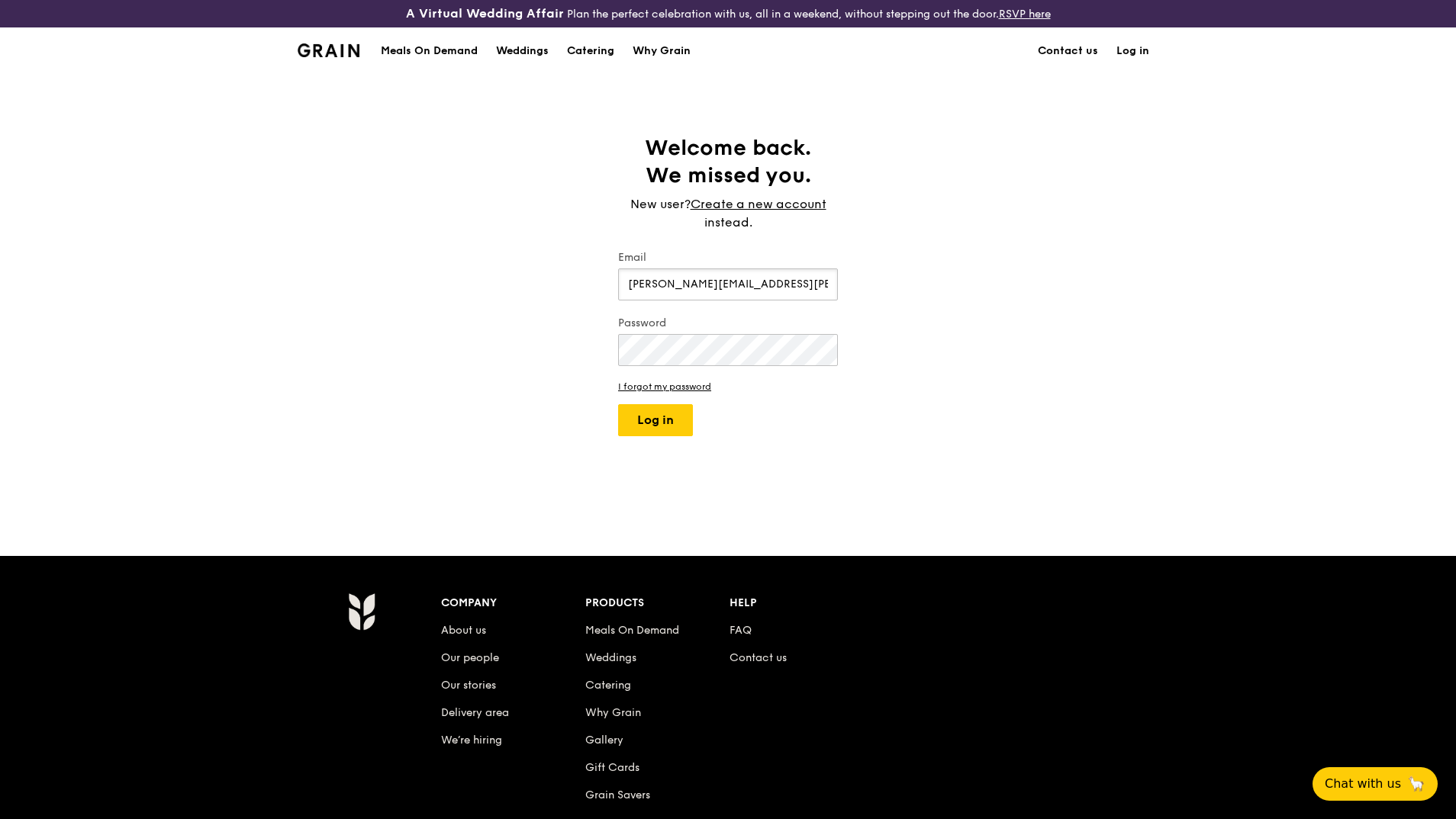
type input "michelle.yee@aumovio.com"
click at [658, 422] on button "Log in" at bounding box center [655, 420] width 75 height 32
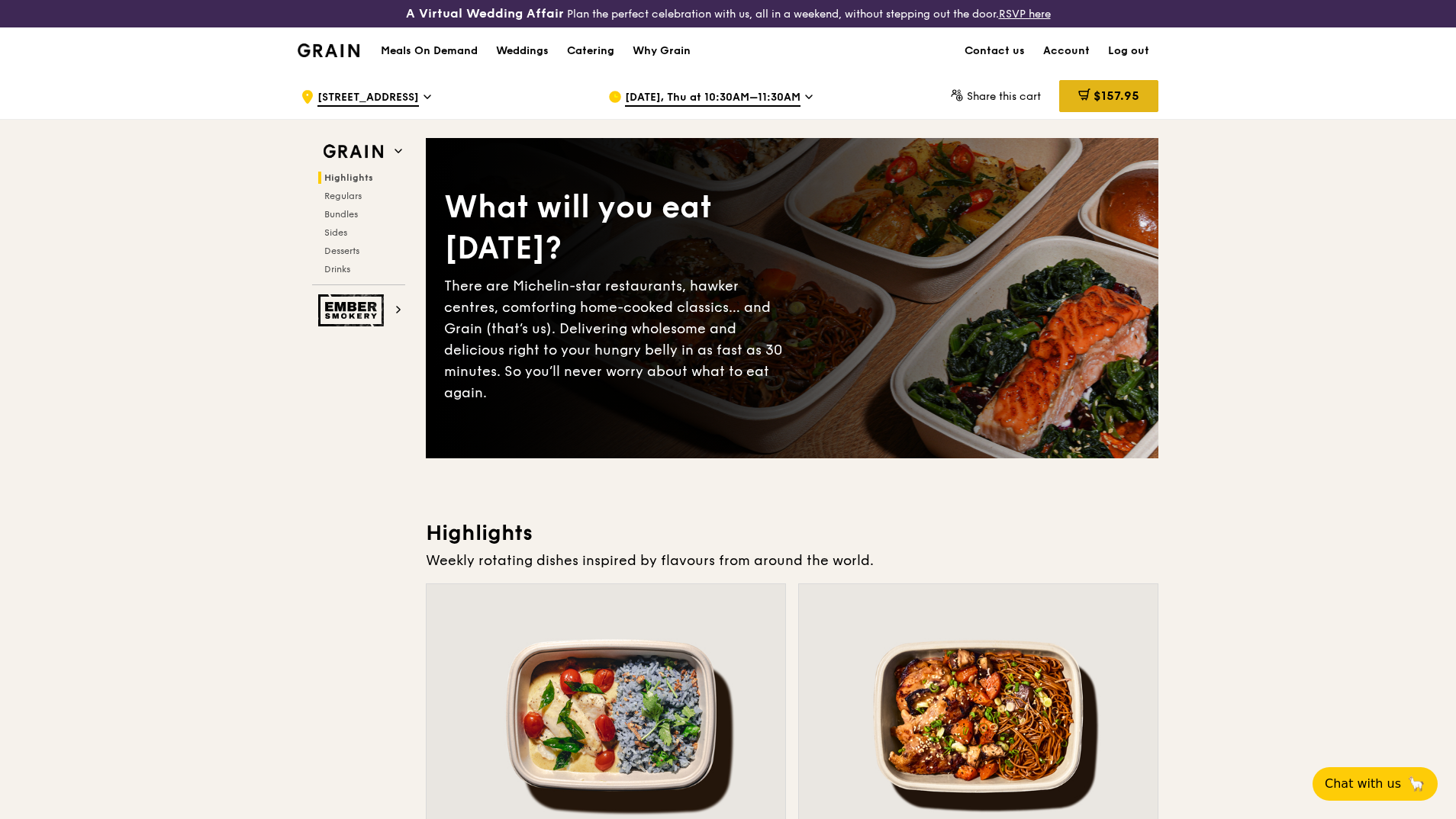
click at [1101, 88] on span "$157.95" at bounding box center [1116, 95] width 46 height 14
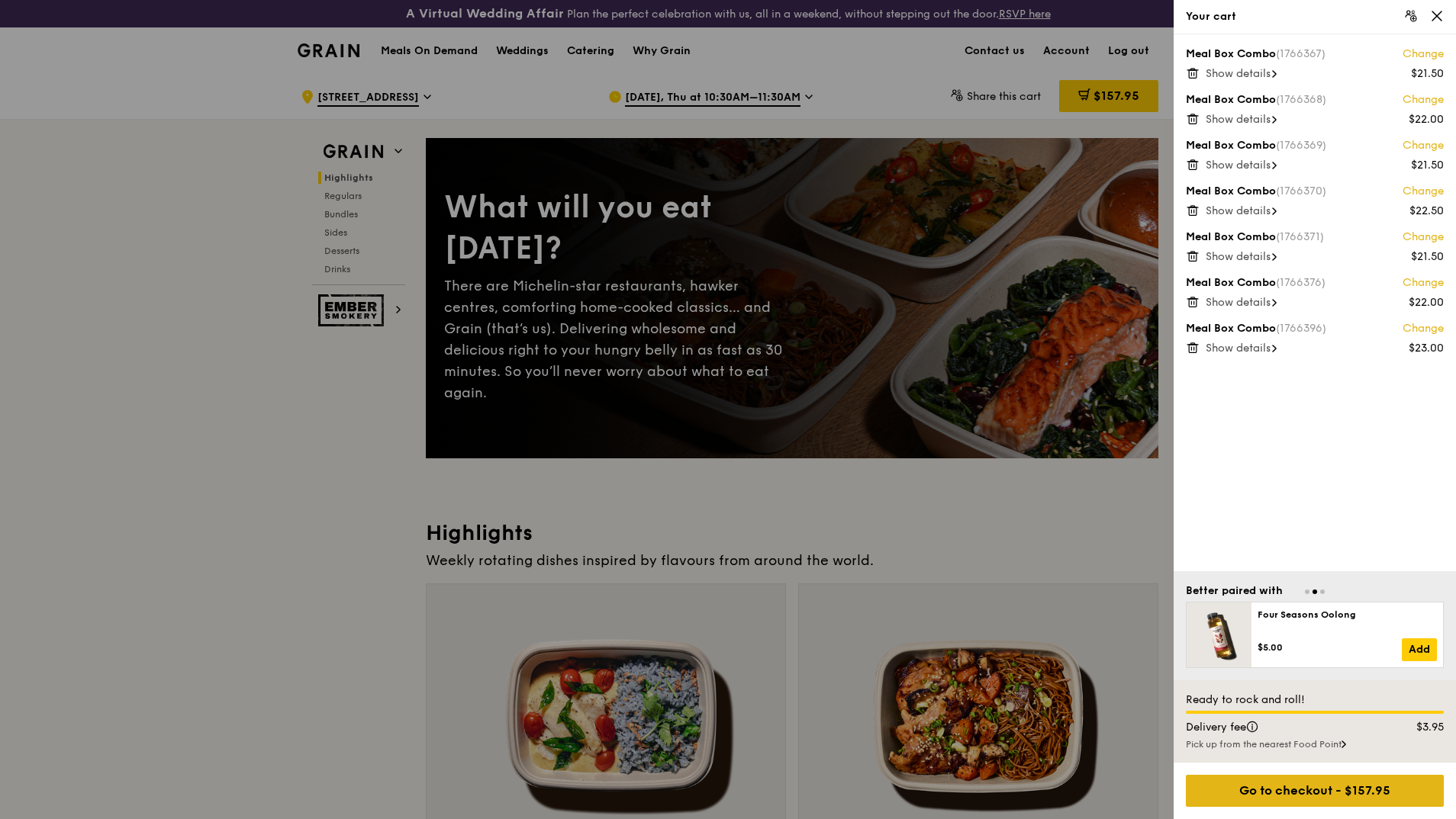
click at [1314, 792] on div "Go to checkout - $157.95" at bounding box center [1314, 790] width 258 height 32
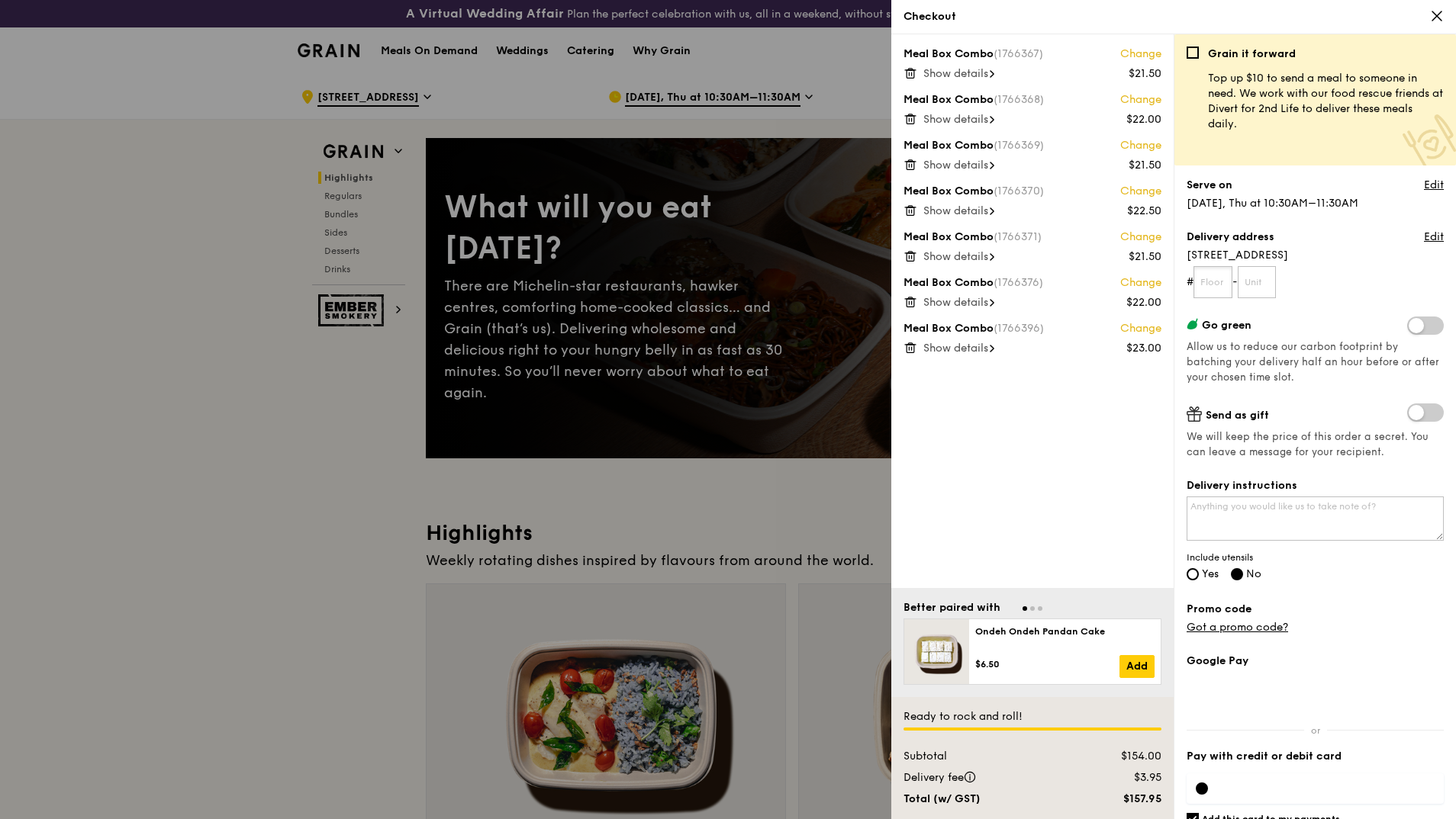
click at [1217, 281] on input "text" at bounding box center [1212, 282] width 39 height 32
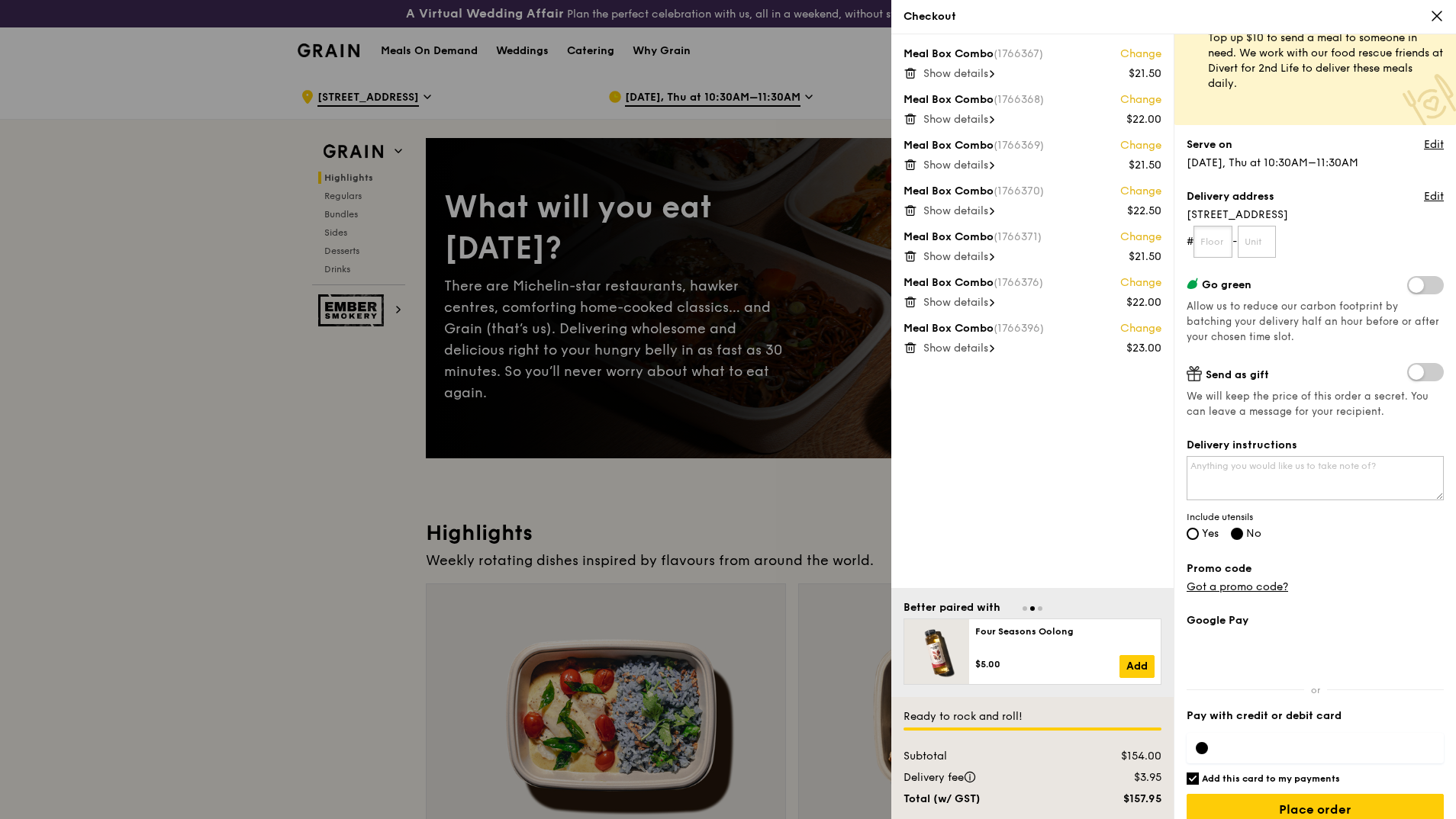
scroll to position [60, 0]
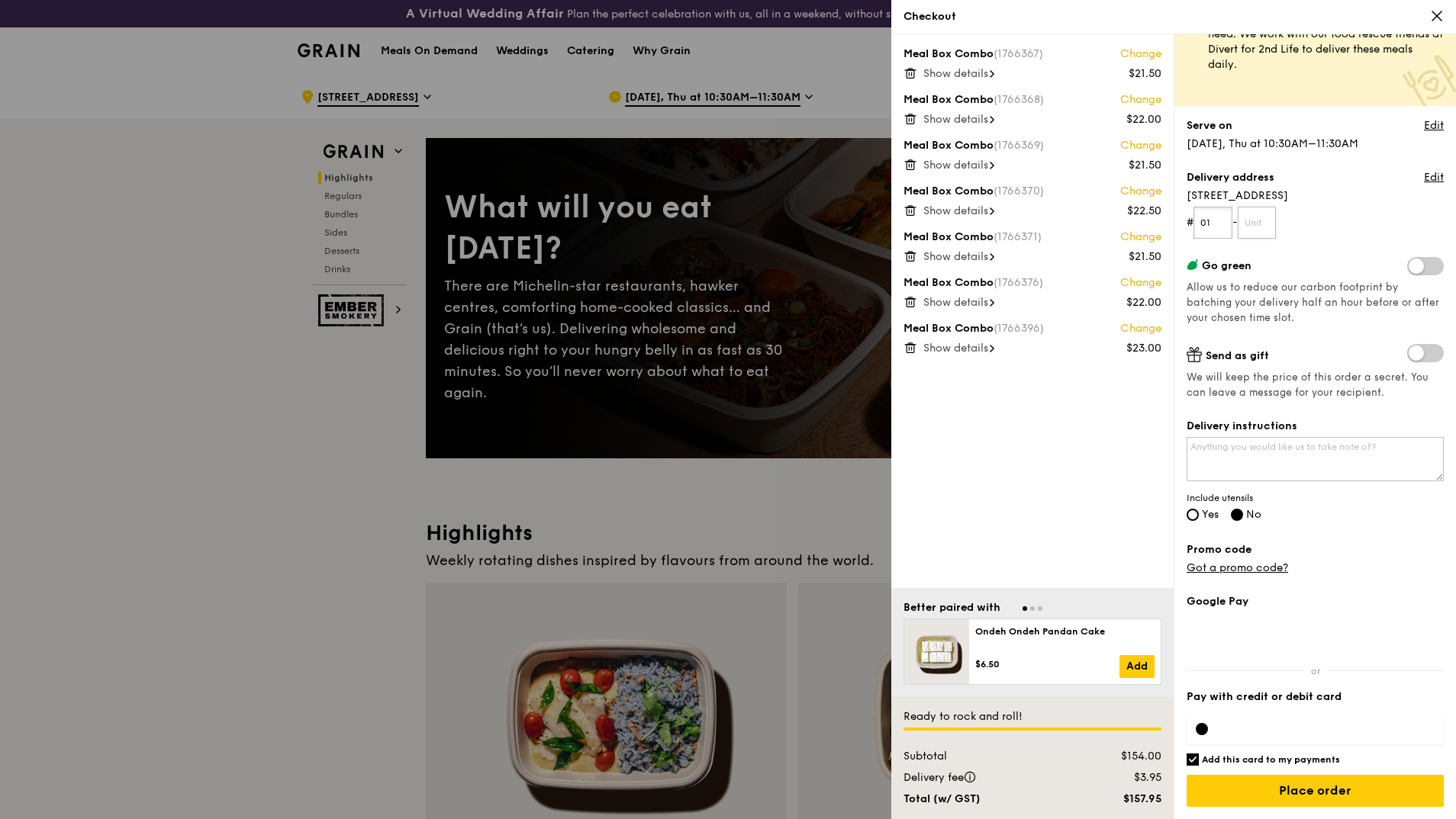
type input "01"
click at [1264, 222] on input "text" at bounding box center [1257, 222] width 39 height 32
type input "00"
click at [1373, 237] on form "# 01 - 00" at bounding box center [1314, 222] width 257 height 32
click at [1264, 444] on textarea "Delivery instructions" at bounding box center [1314, 459] width 257 height 44
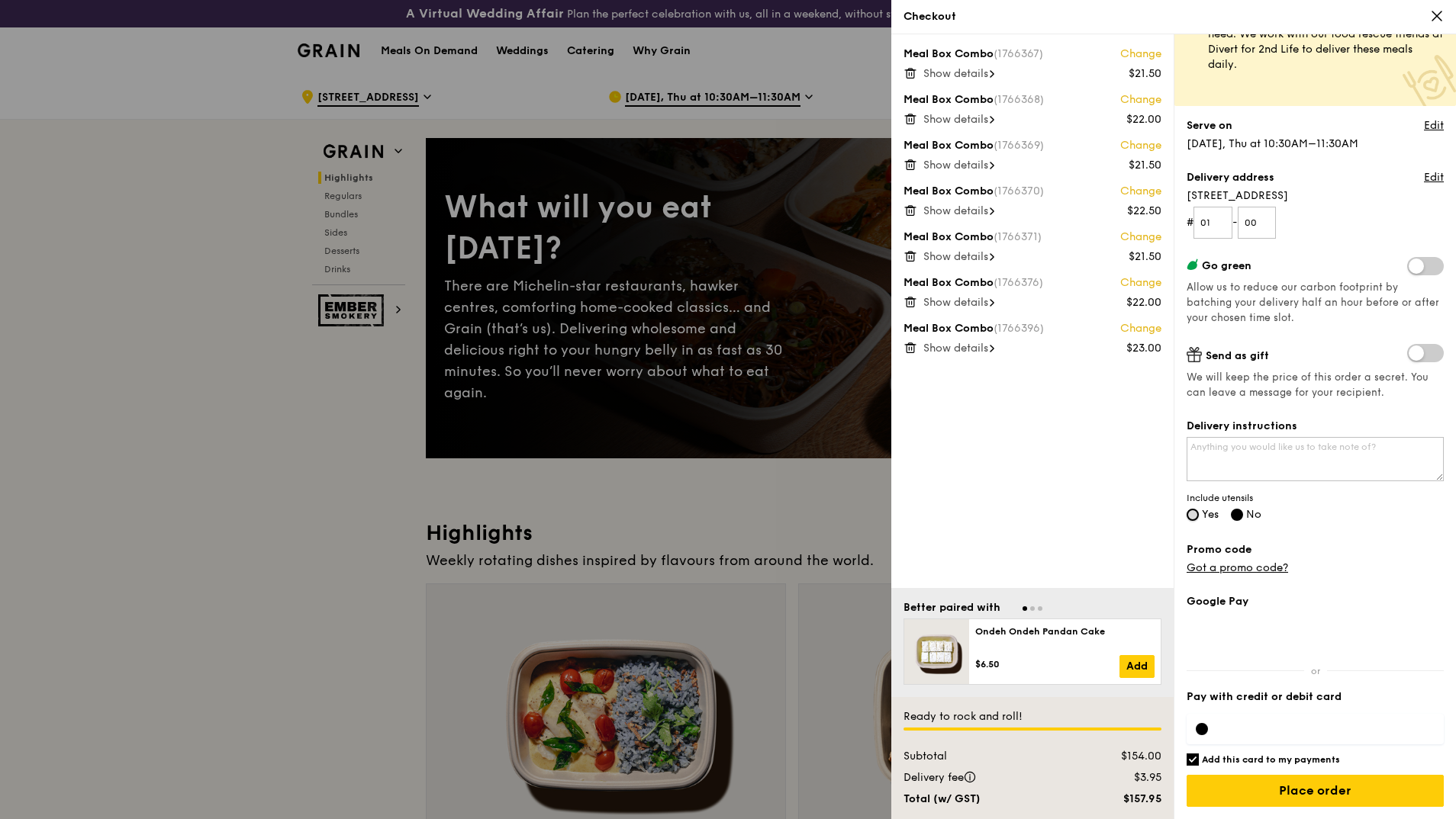
click at [1195, 515] on input "Yes" at bounding box center [1192, 515] width 12 height 12
radio input "true"
radio input "false"
click at [1261, 463] on textarea "Delivery instructions" at bounding box center [1314, 459] width 257 height 44
click at [1354, 441] on textarea "Please deliver between 11:30am to 11:34pm" at bounding box center [1314, 459] width 257 height 44
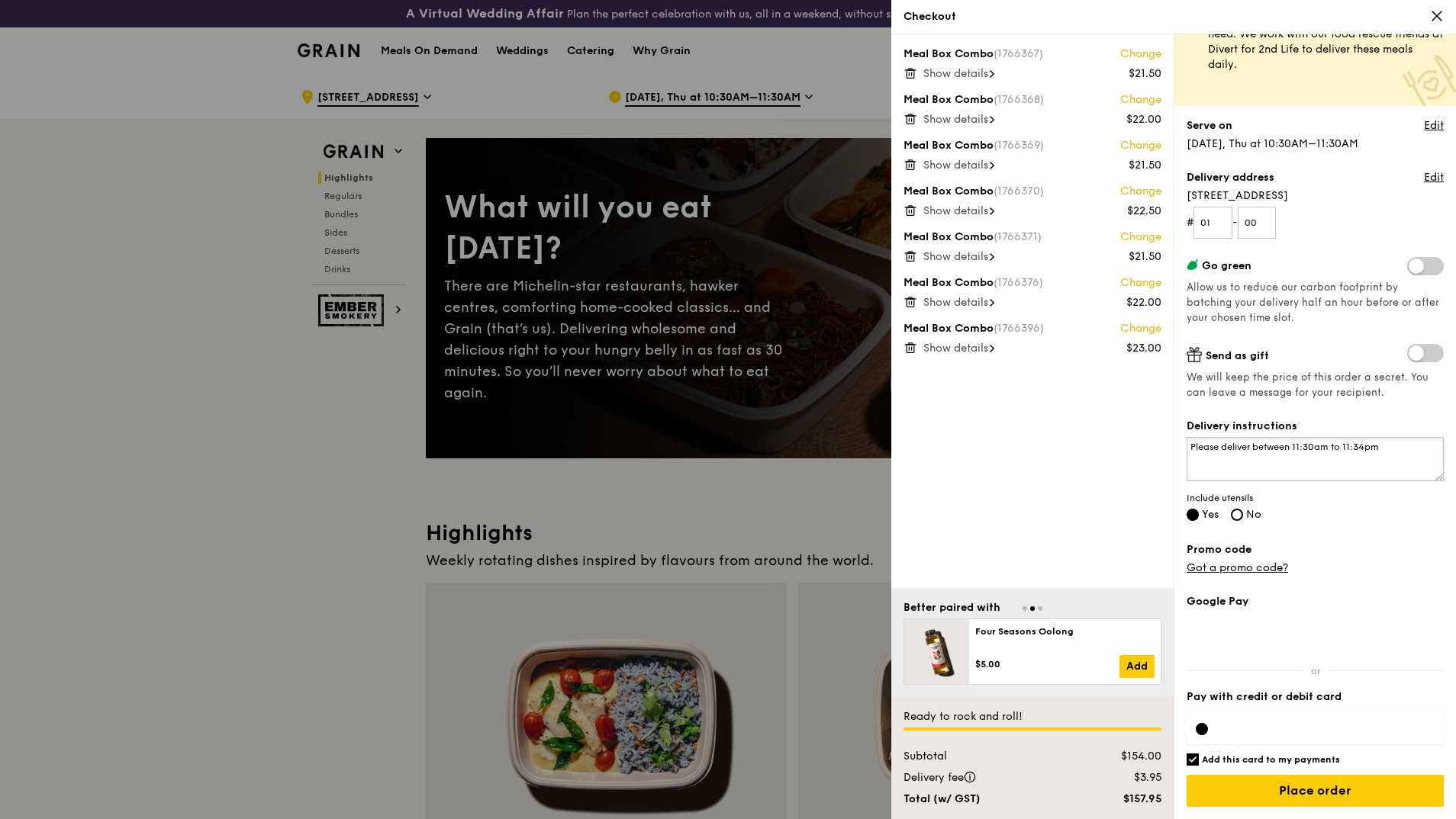
click at [1361, 446] on textarea "Please deliver between 11:30am to 11:34pm" at bounding box center [1314, 459] width 257 height 44
click at [1360, 448] on textarea "Please deliver between 11:30am to 11:34pm" at bounding box center [1314, 459] width 257 height 44
click at [1187, 443] on textarea "Please deliver between 11:30am to 11:45am, thank you." at bounding box center [1314, 459] width 257 height 44
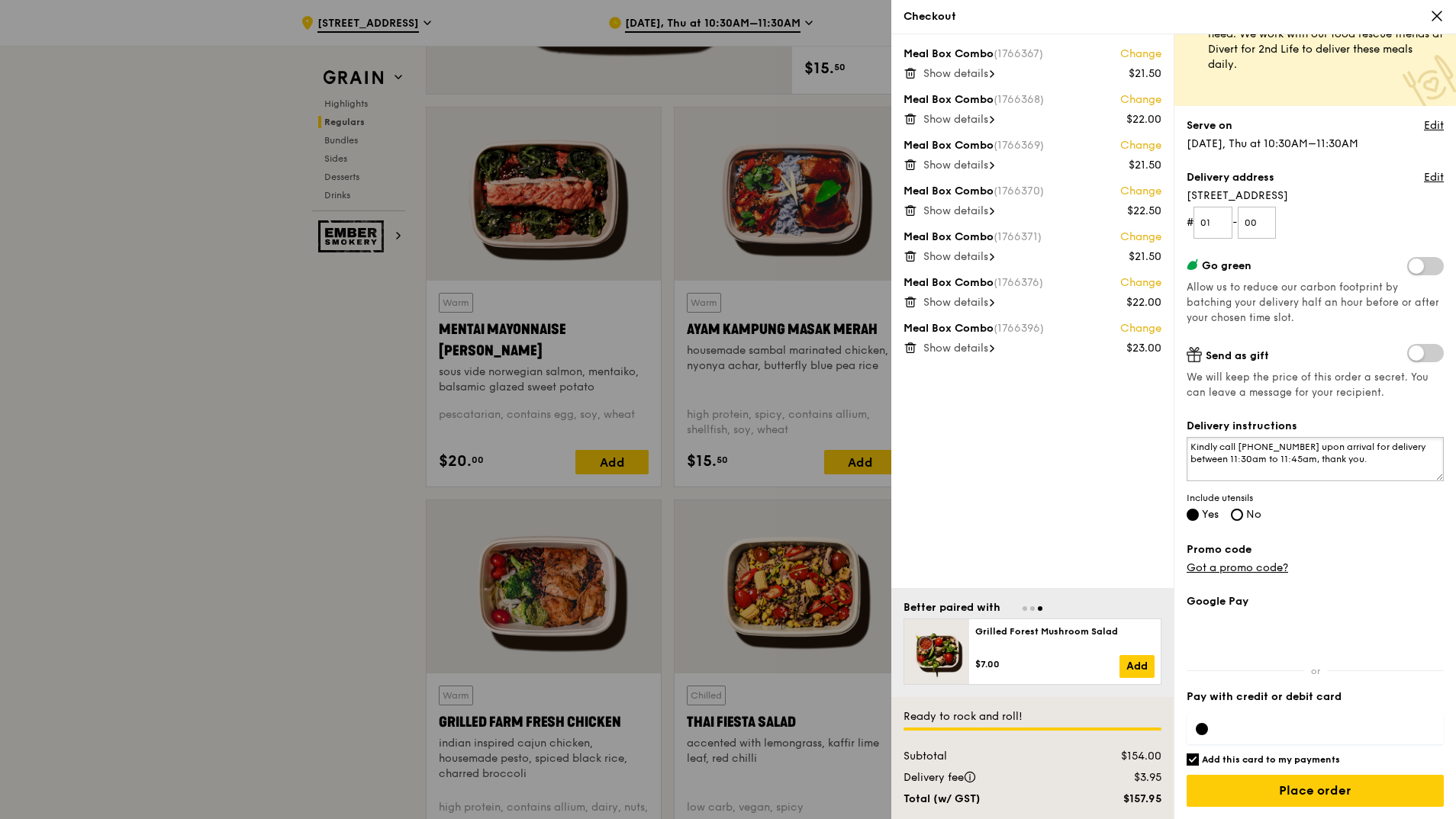
scroll to position [1525, 0]
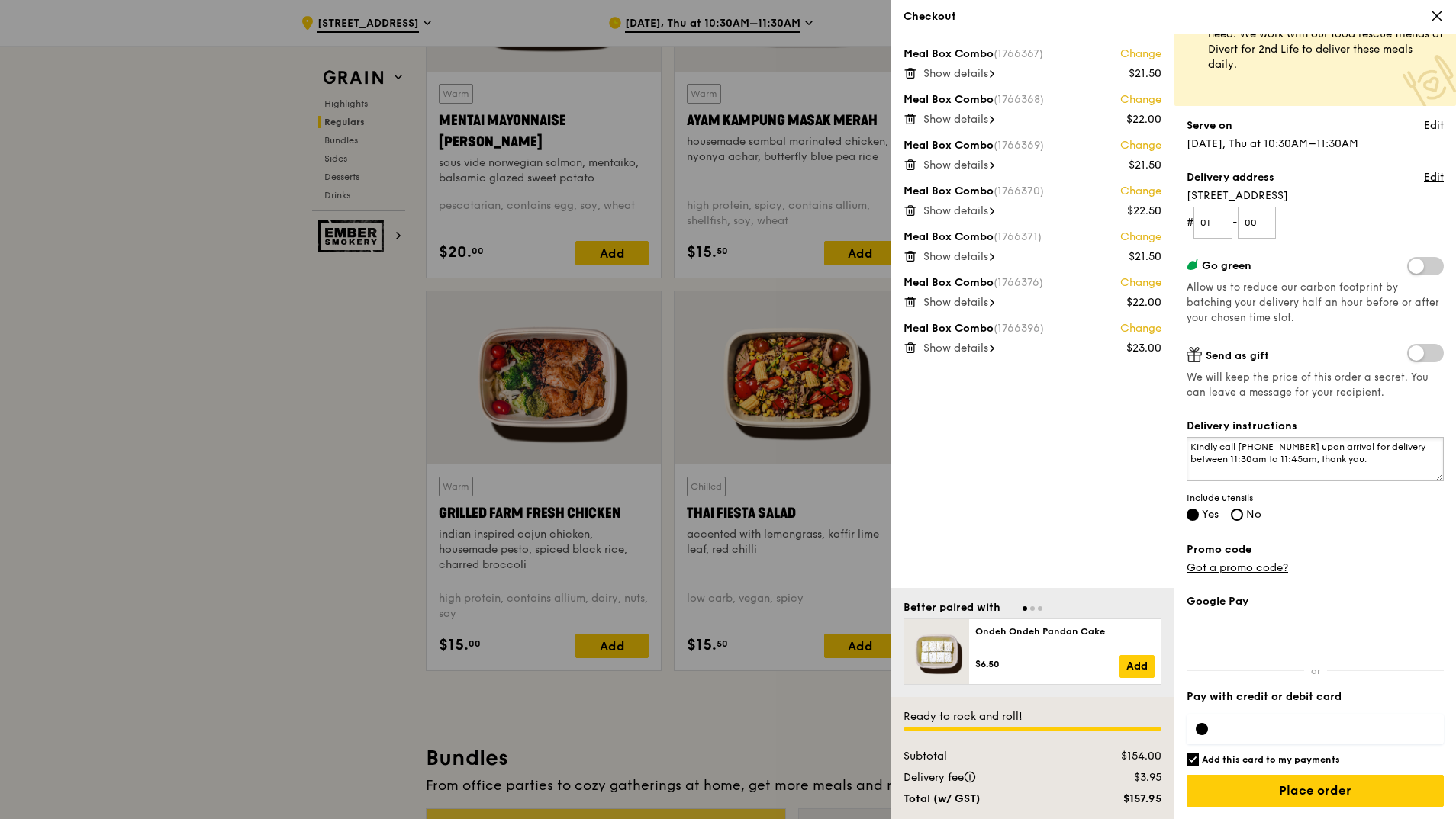
type textarea "Kindly call 91861133 upon arrival for delivery between 11:30am to 11:45am, than…"
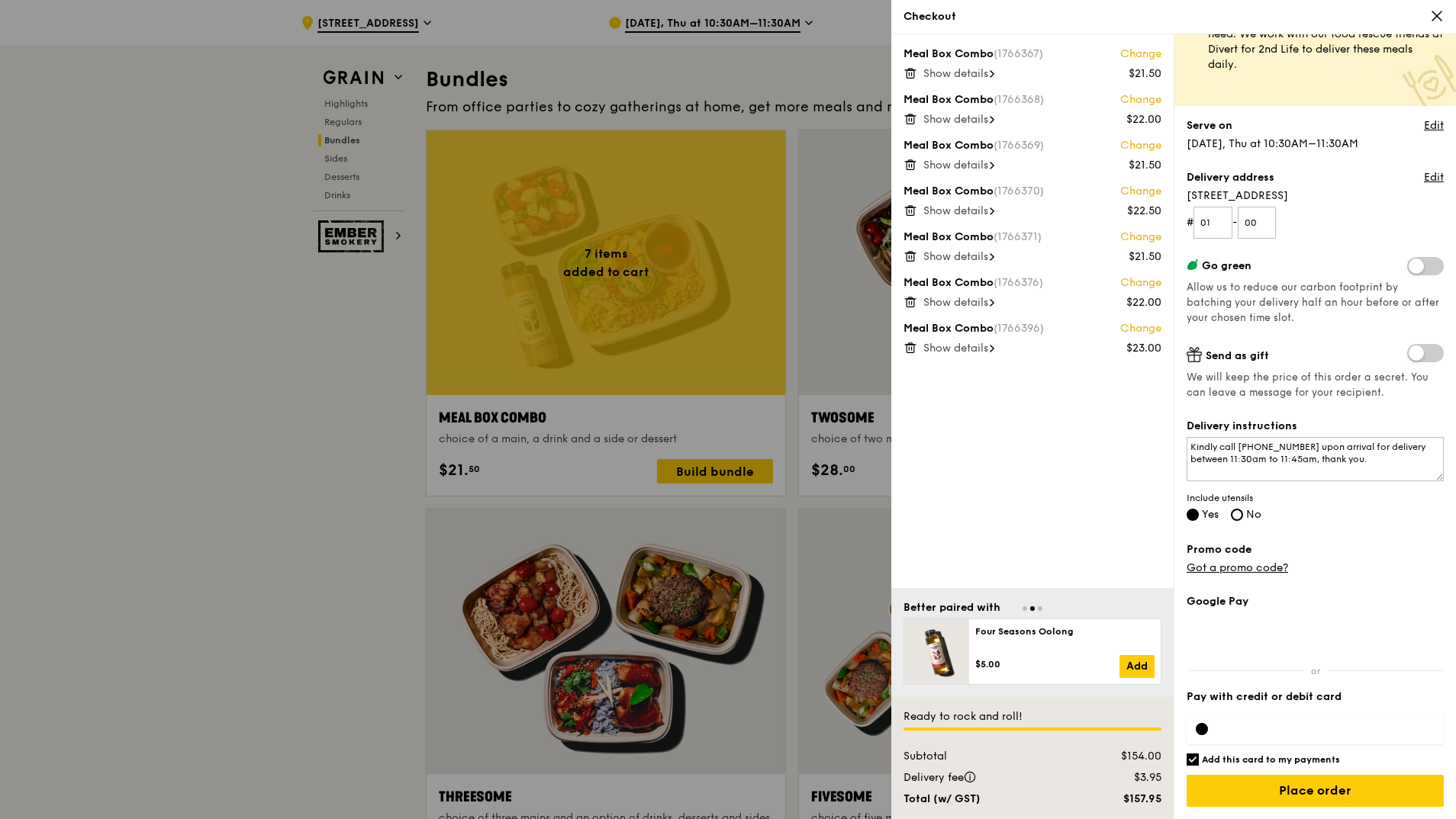
scroll to position [2211, 0]
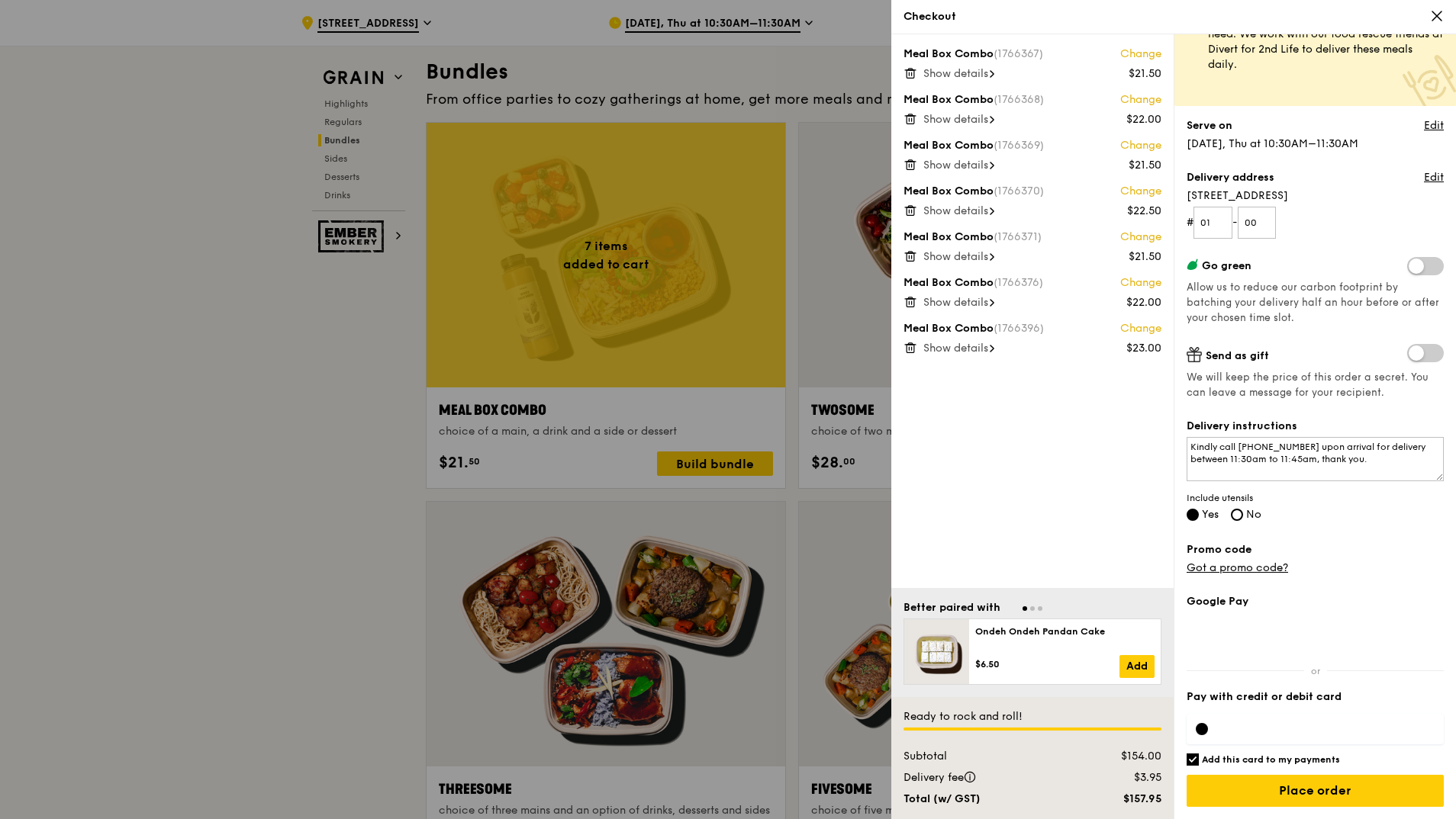
click at [1193, 763] on input "Add this card to my payments" at bounding box center [1192, 759] width 12 height 12
checkbox input "false"
click at [1336, 793] on input "Place order" at bounding box center [1314, 790] width 257 height 32
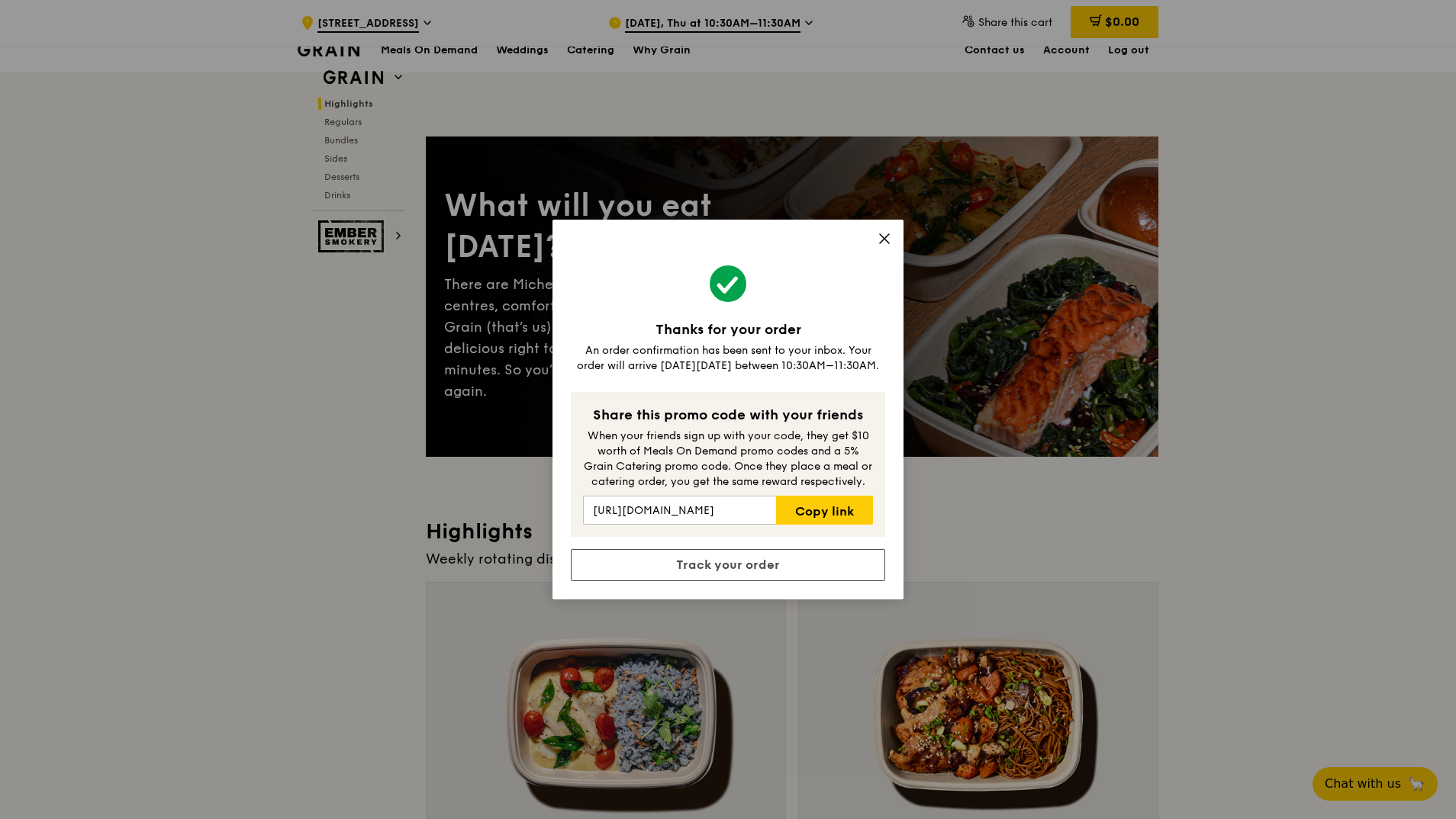
scroll to position [0, 0]
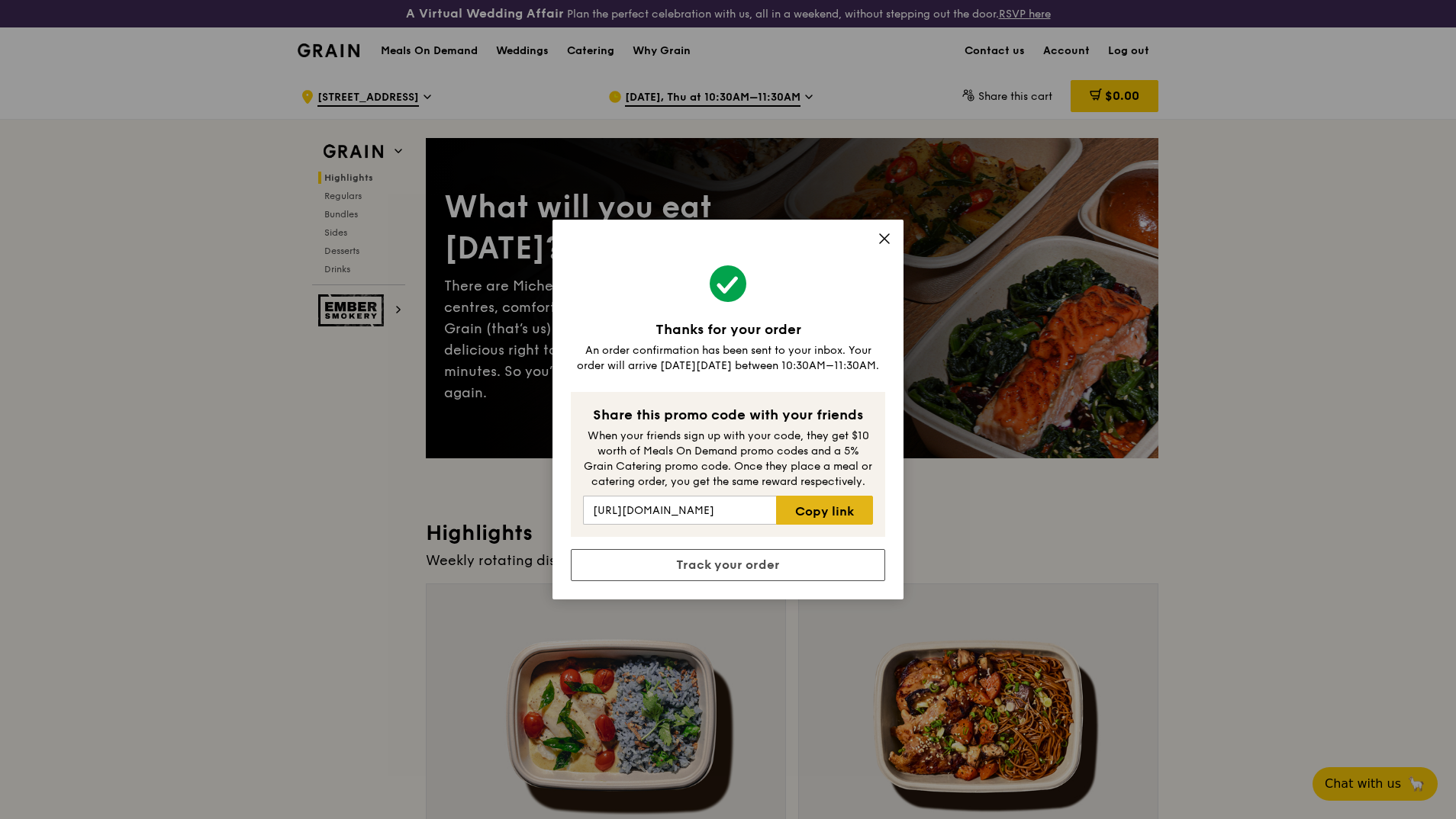
click at [830, 510] on link "Copy link" at bounding box center [824, 510] width 97 height 29
click at [728, 570] on link "Track your order" at bounding box center [728, 565] width 314 height 32
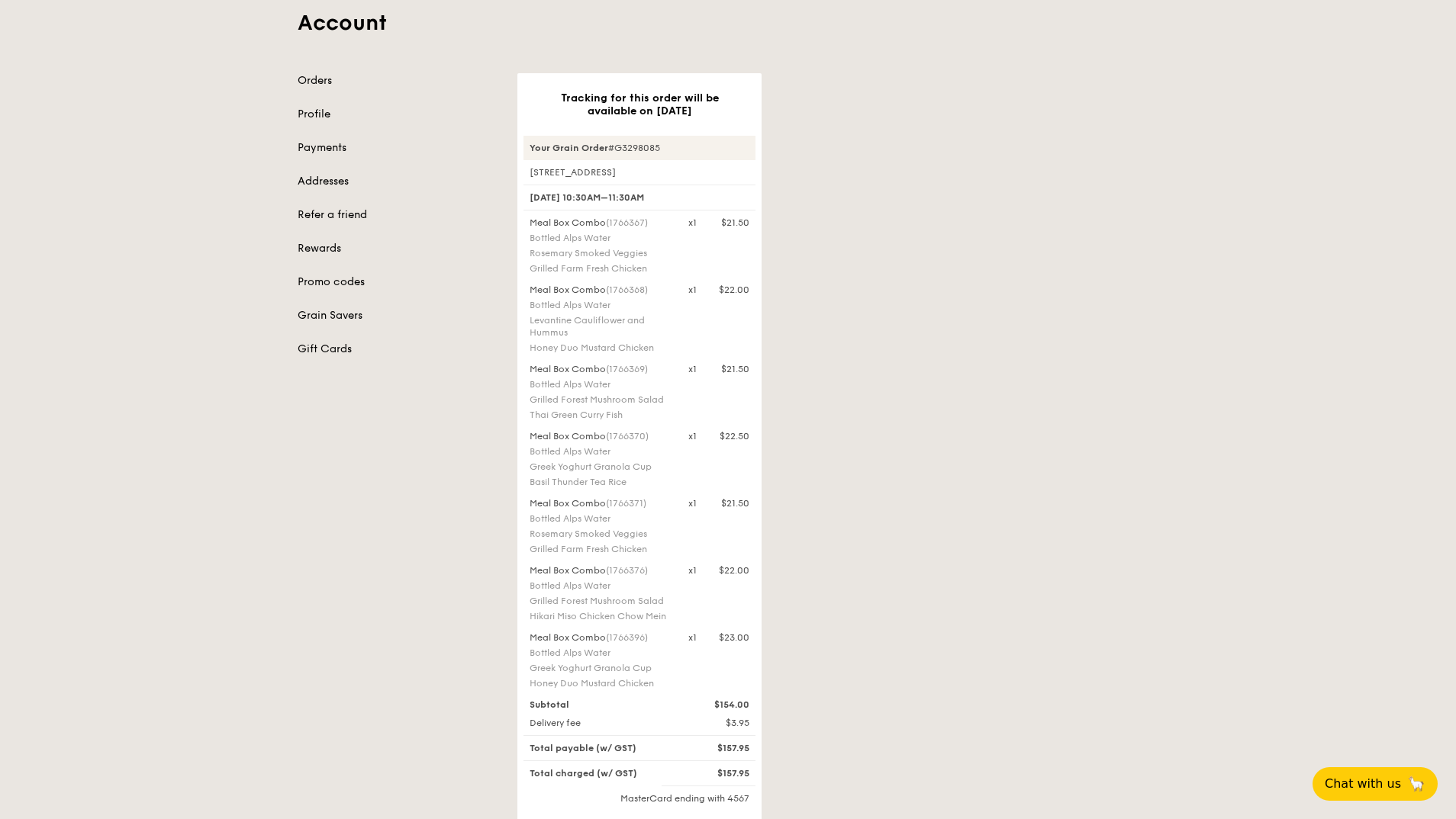
scroll to position [153, 0]
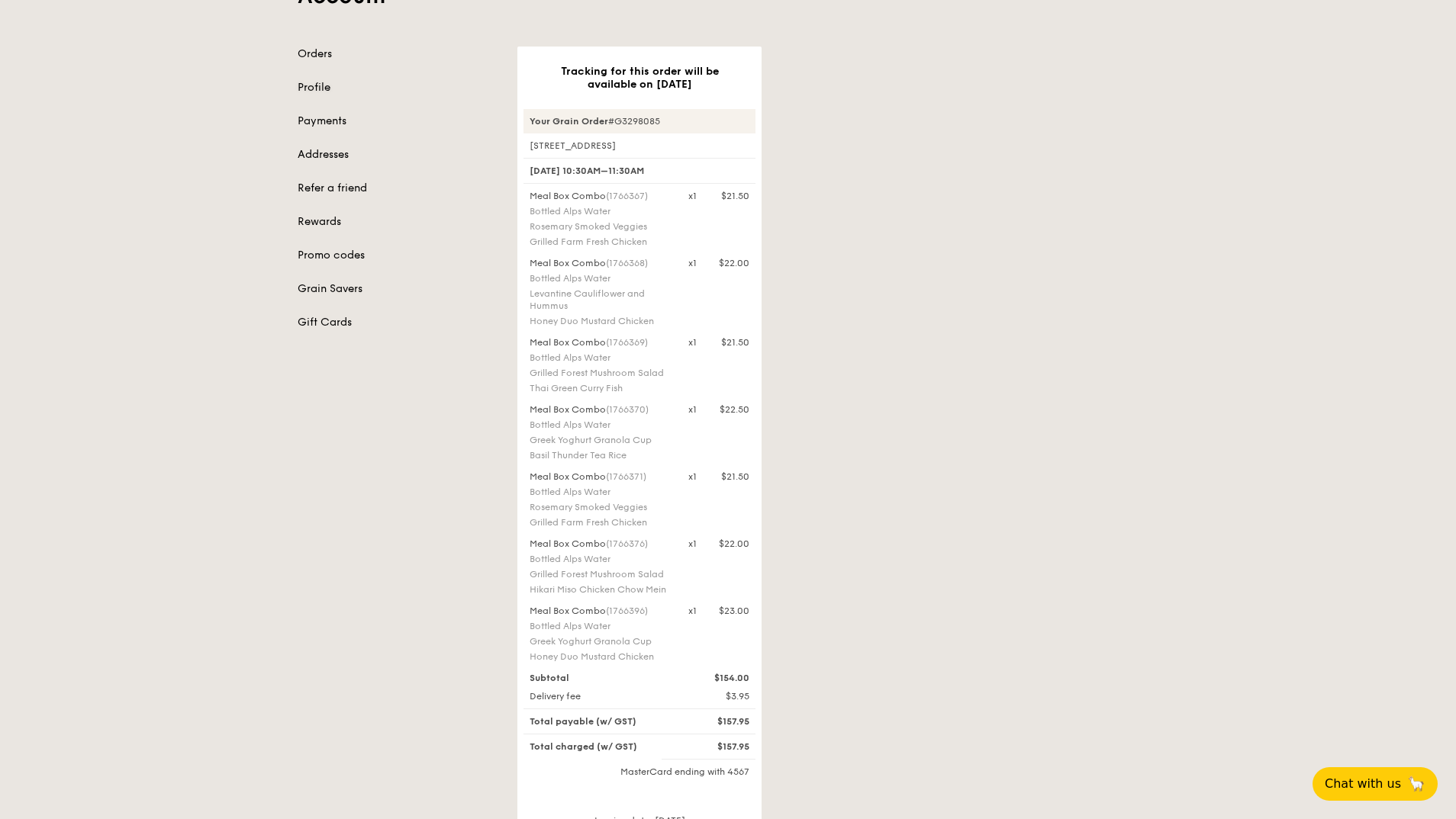
click at [319, 85] on link "Profile" at bounding box center [398, 88] width 201 height 15
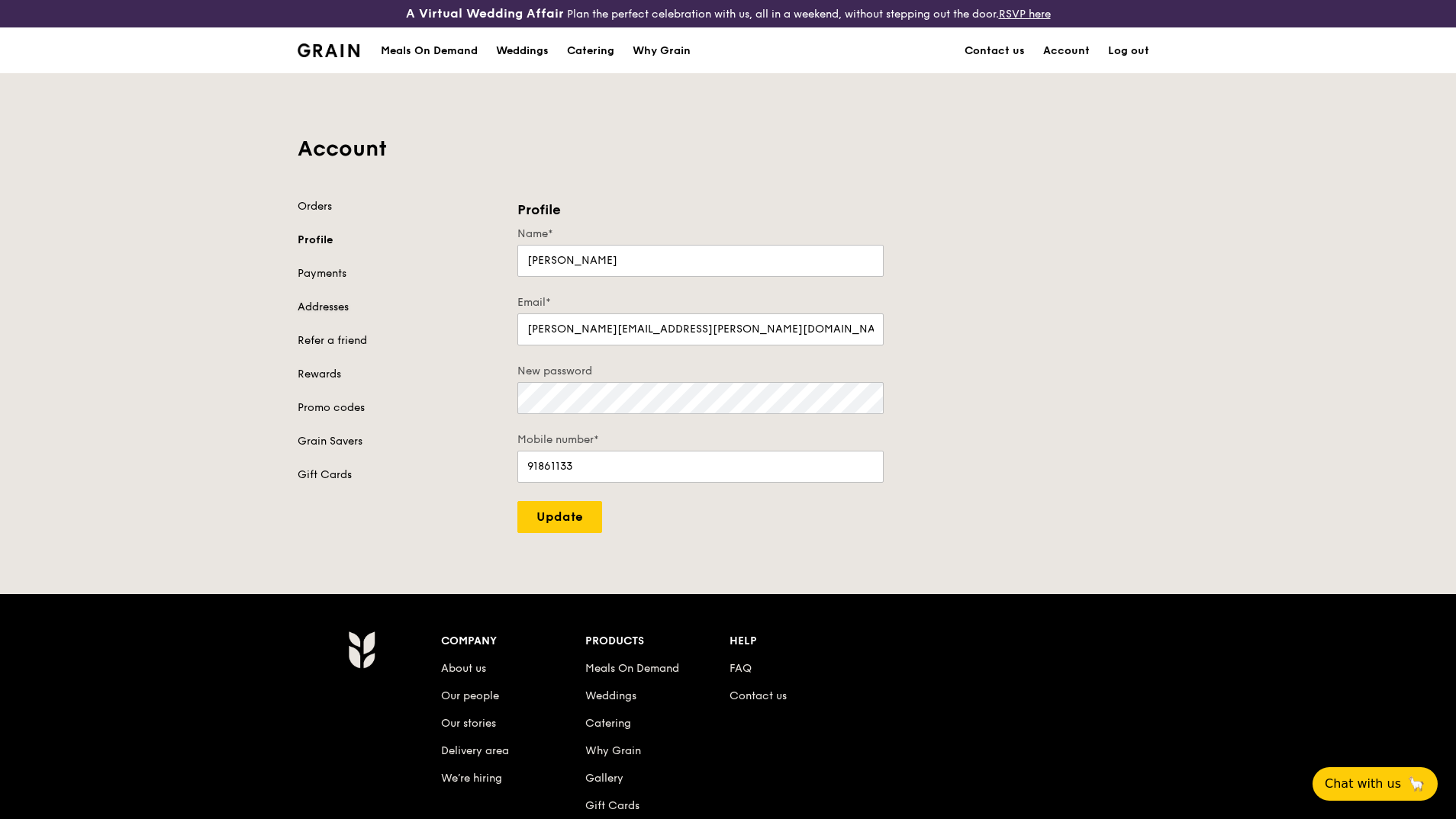
click at [308, 305] on link "Addresses" at bounding box center [398, 308] width 201 height 15
